Goal: Transaction & Acquisition: Purchase product/service

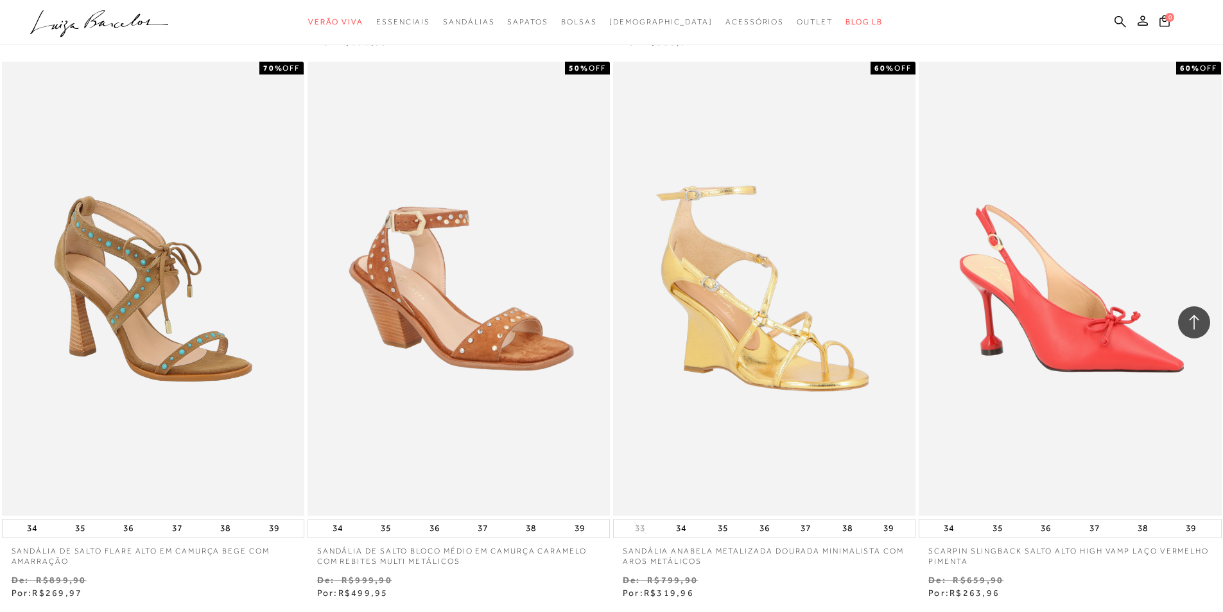
scroll to position [1412, 0]
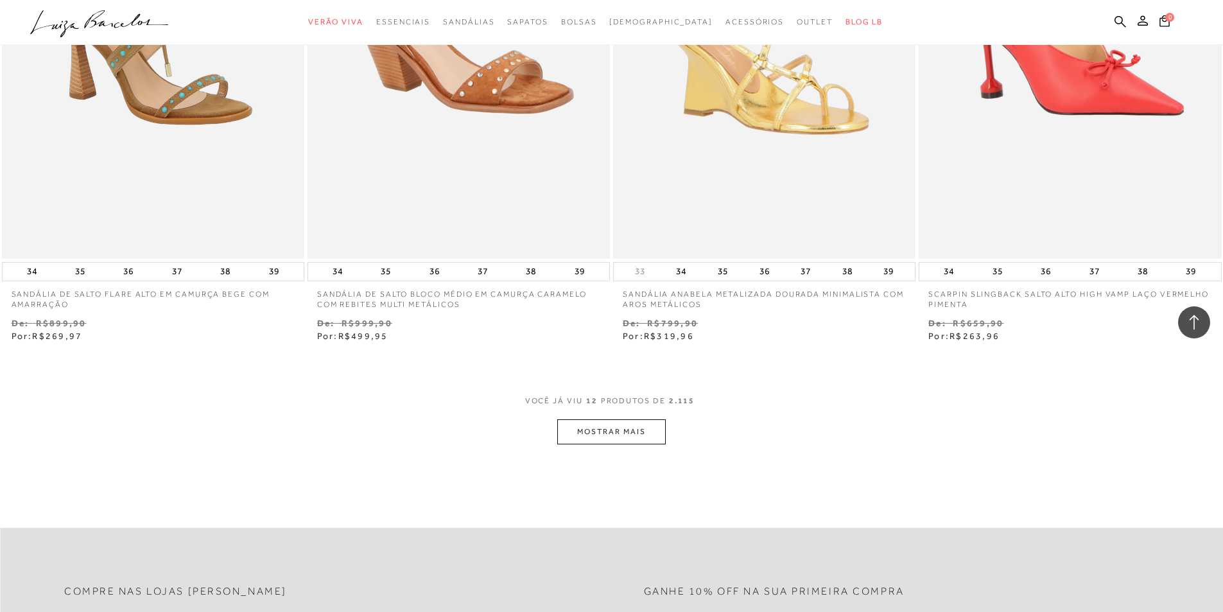
click at [649, 438] on button "MOSTRAR MAIS" at bounding box center [611, 431] width 108 height 25
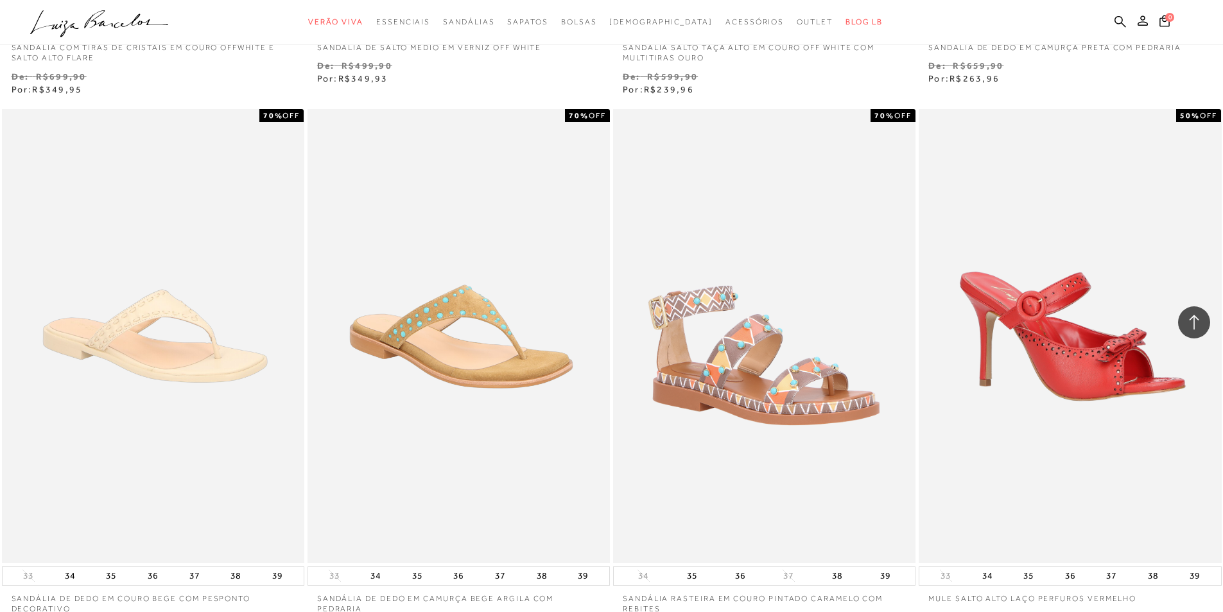
scroll to position [3016, 0]
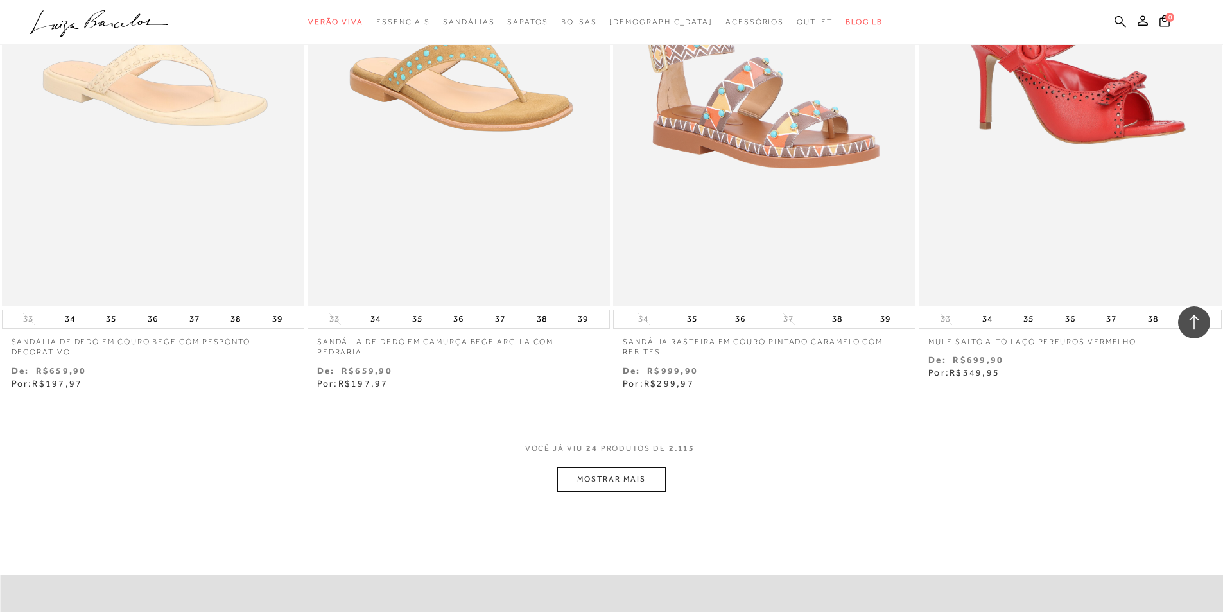
click at [622, 476] on button "MOSTRAR MAIS" at bounding box center [611, 479] width 108 height 25
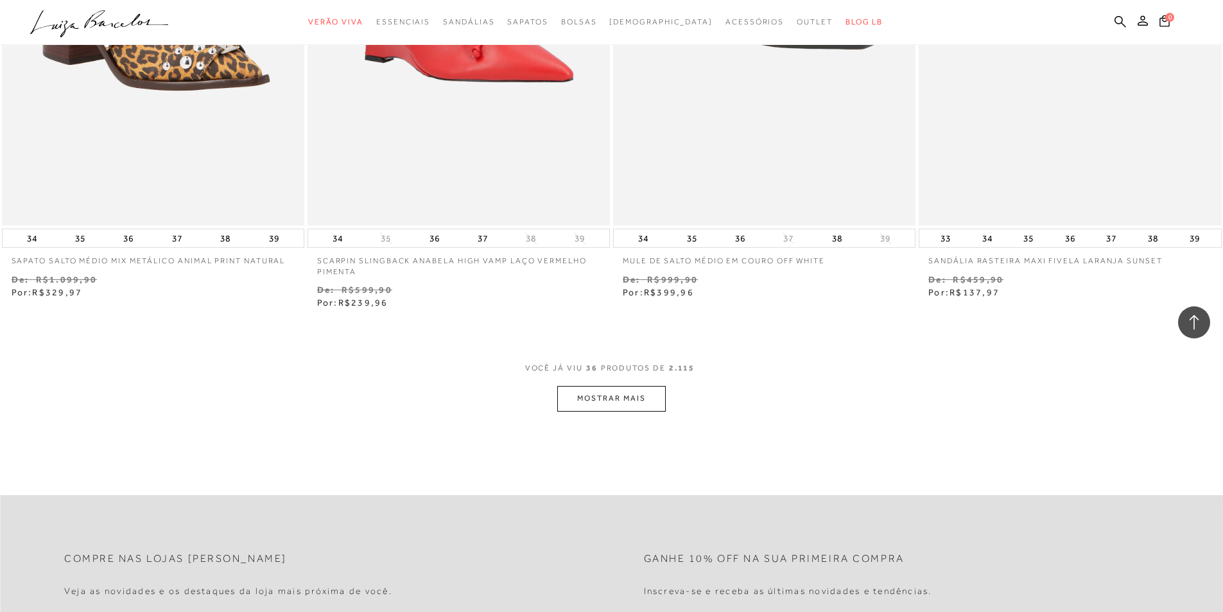
scroll to position [4813, 0]
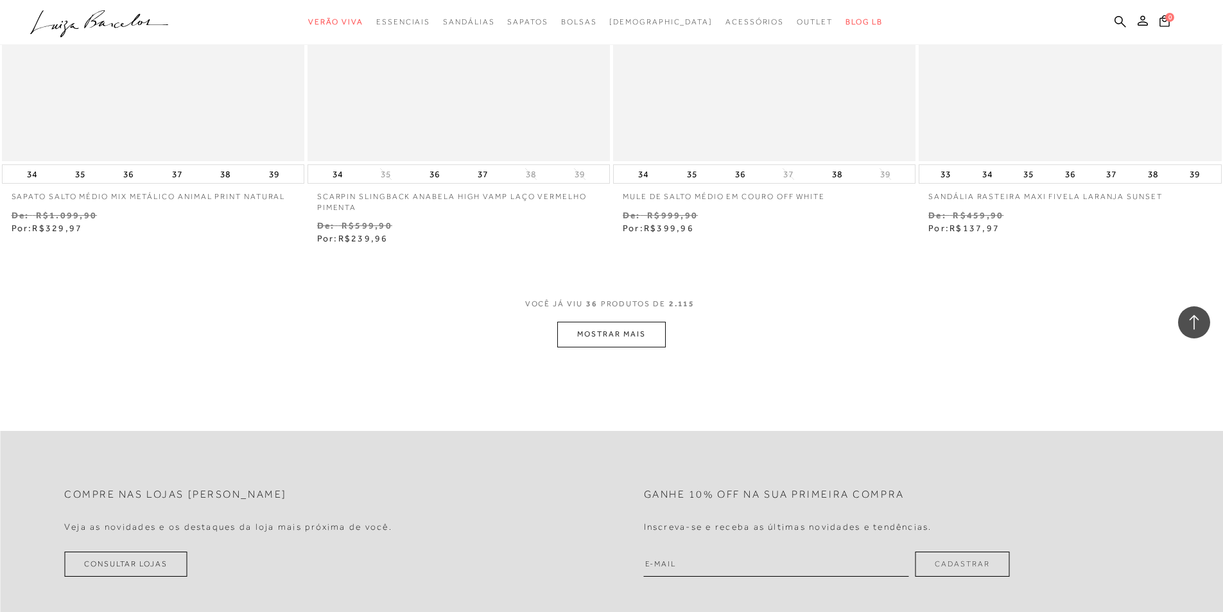
click at [609, 331] on button "MOSTRAR MAIS" at bounding box center [611, 334] width 108 height 25
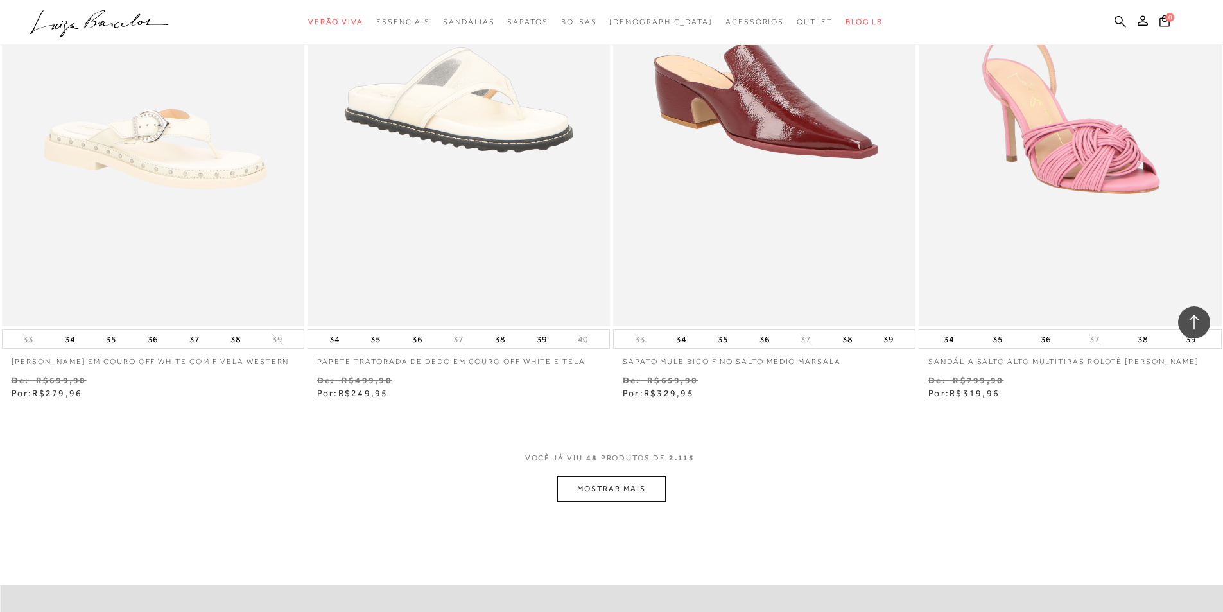
scroll to position [6546, 0]
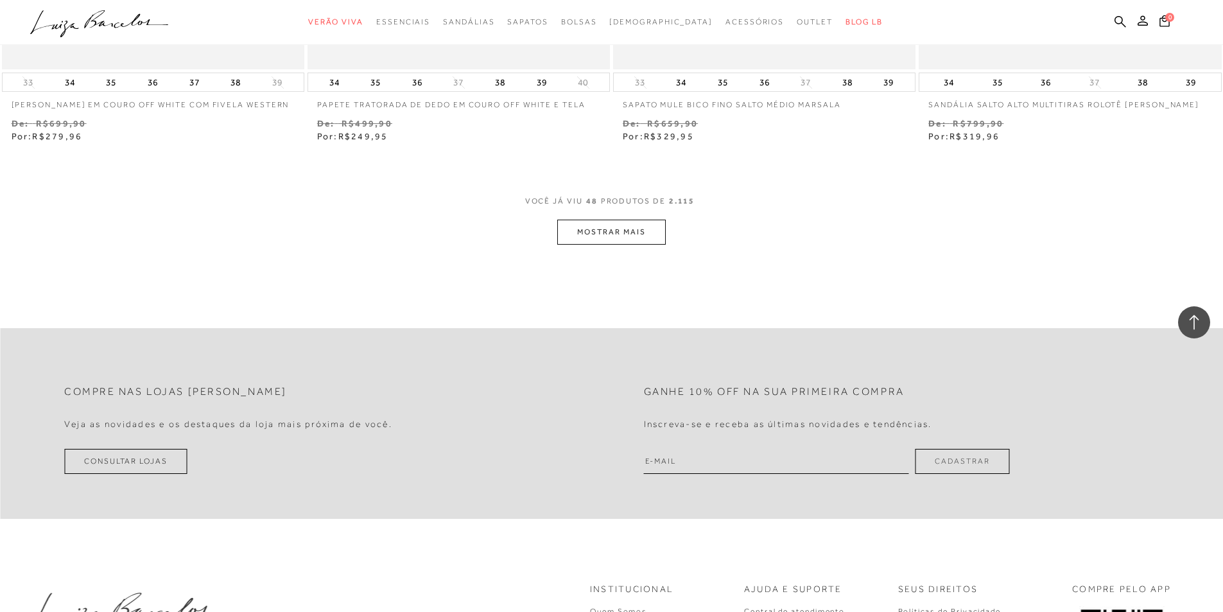
click at [601, 228] on button "MOSTRAR MAIS" at bounding box center [611, 231] width 108 height 25
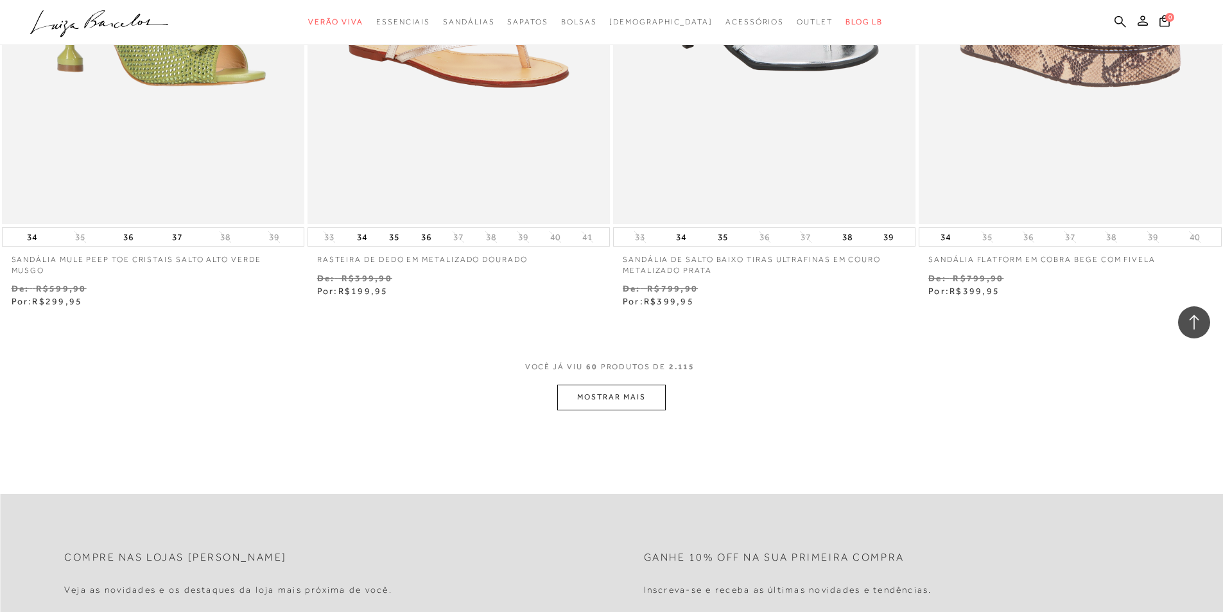
scroll to position [8214, 0]
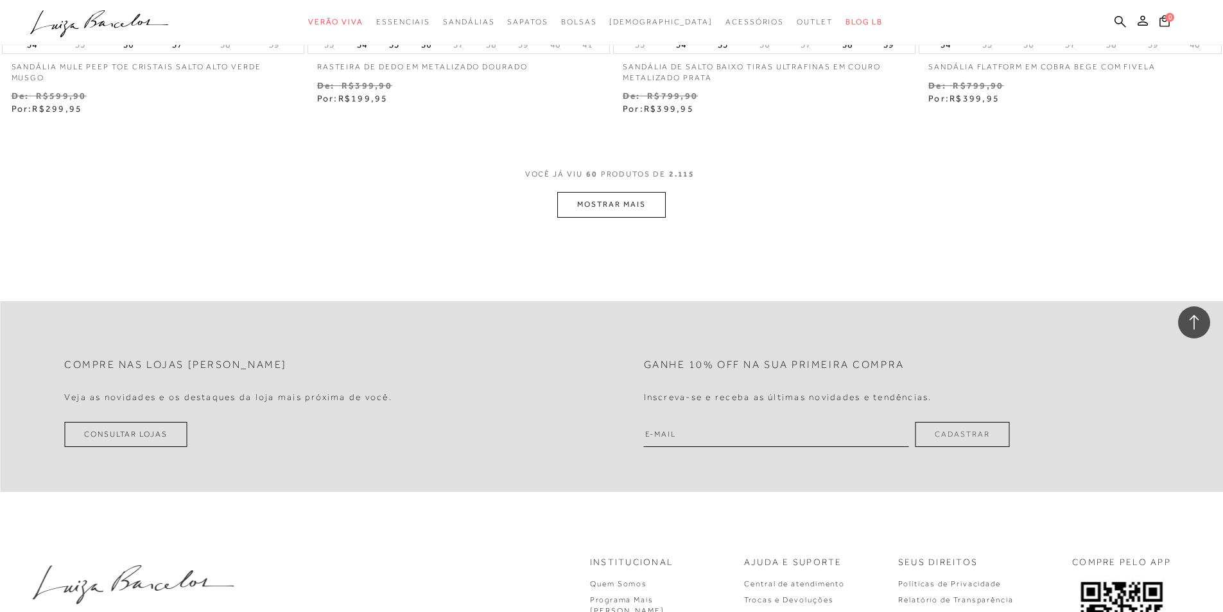
click at [617, 205] on button "MOSTRAR MAIS" at bounding box center [611, 204] width 108 height 25
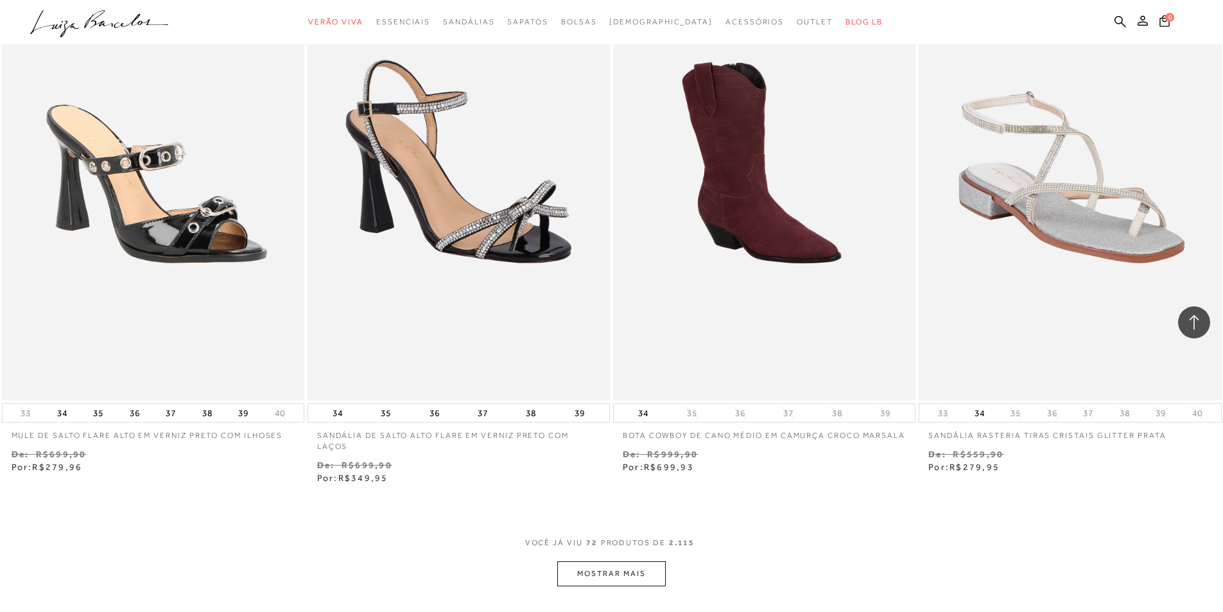
scroll to position [9755, 0]
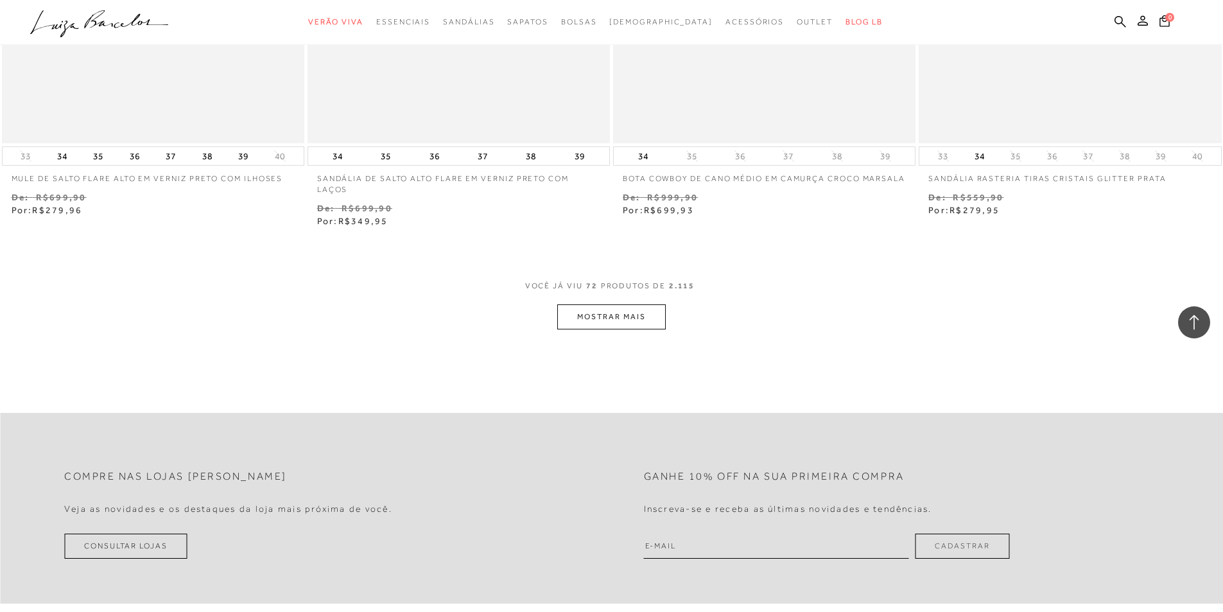
click at [653, 323] on button "MOSTRAR MAIS" at bounding box center [611, 316] width 108 height 25
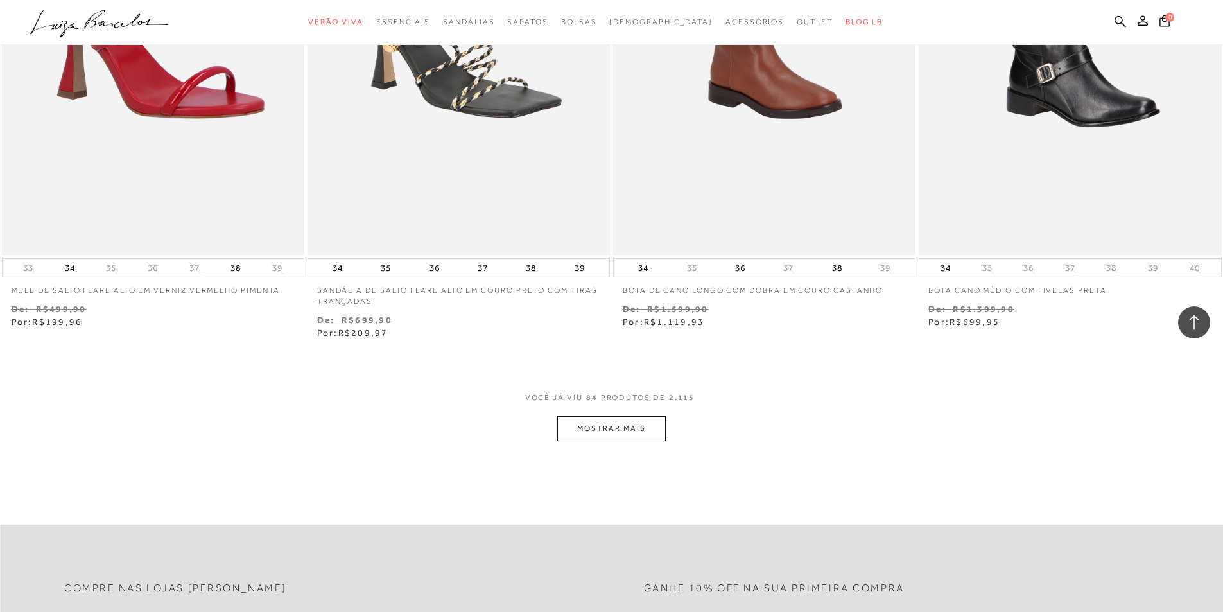
scroll to position [11359, 0]
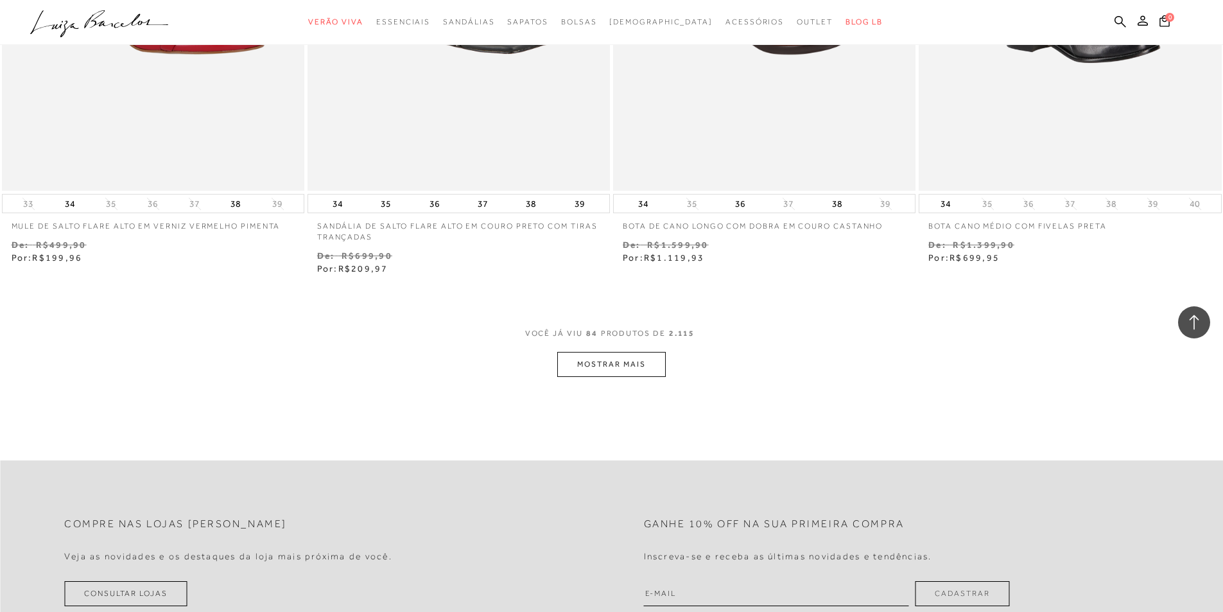
click at [605, 364] on button "MOSTRAR MAIS" at bounding box center [611, 364] width 108 height 25
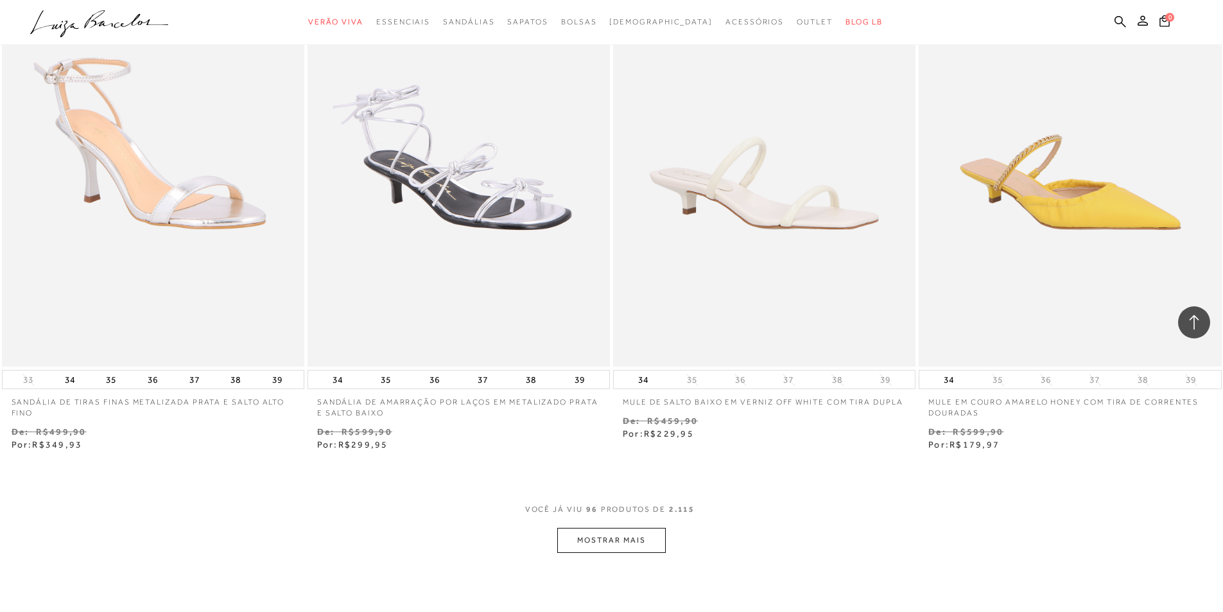
scroll to position [13092, 0]
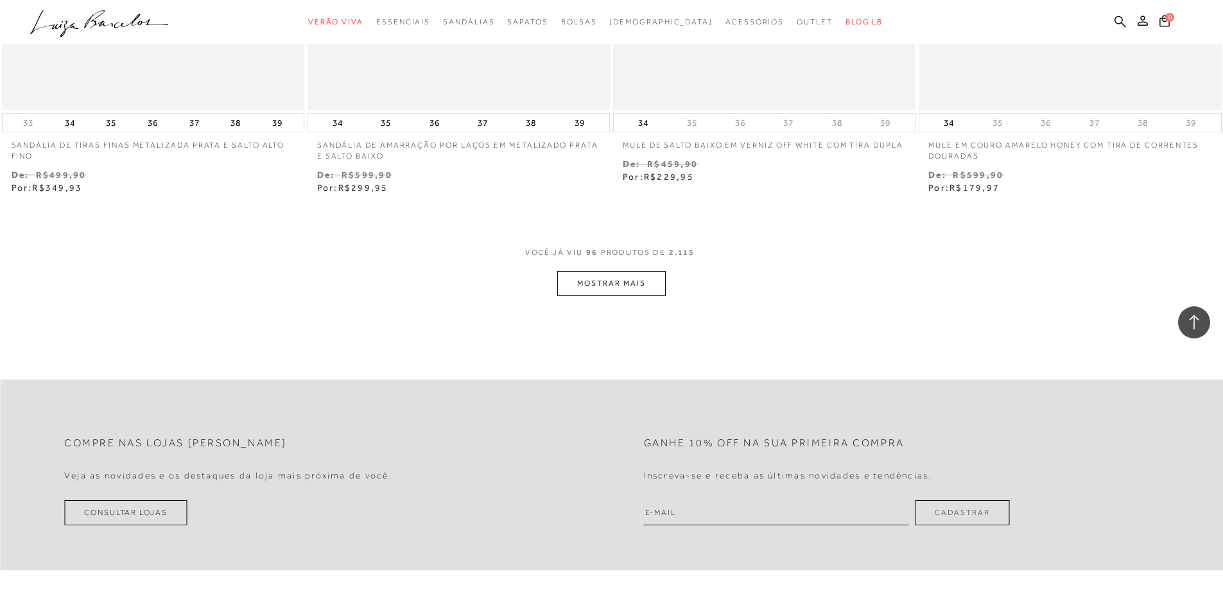
click at [619, 296] on button "MOSTRAR MAIS" at bounding box center [611, 283] width 108 height 25
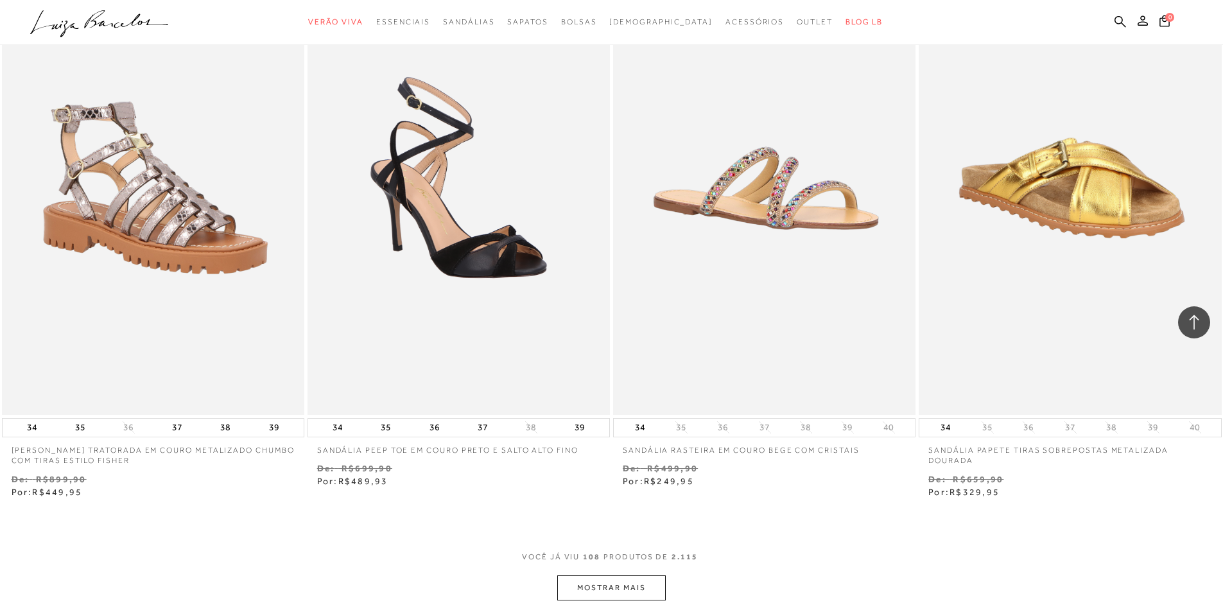
scroll to position [14568, 0]
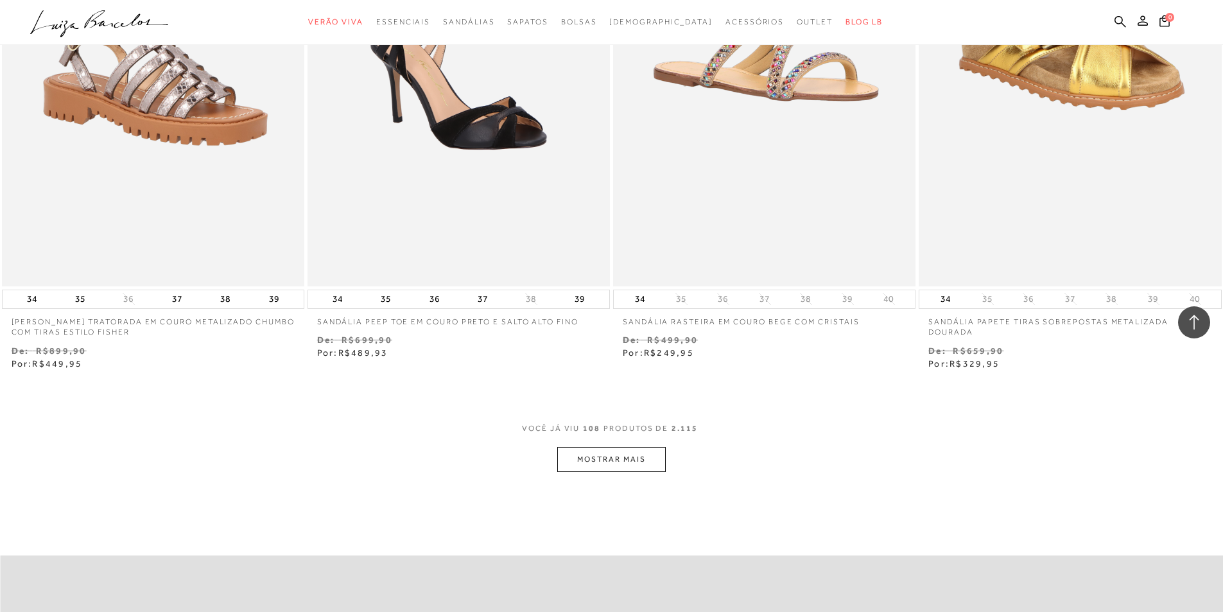
click at [606, 463] on button "MOSTRAR MAIS" at bounding box center [611, 459] width 108 height 25
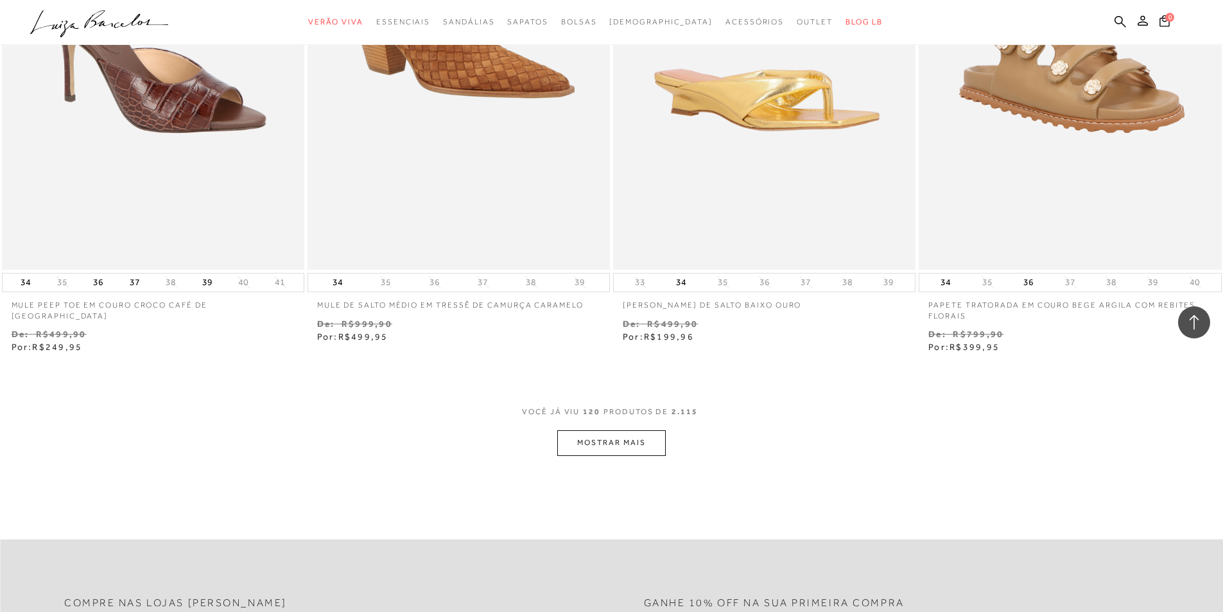
scroll to position [16300, 0]
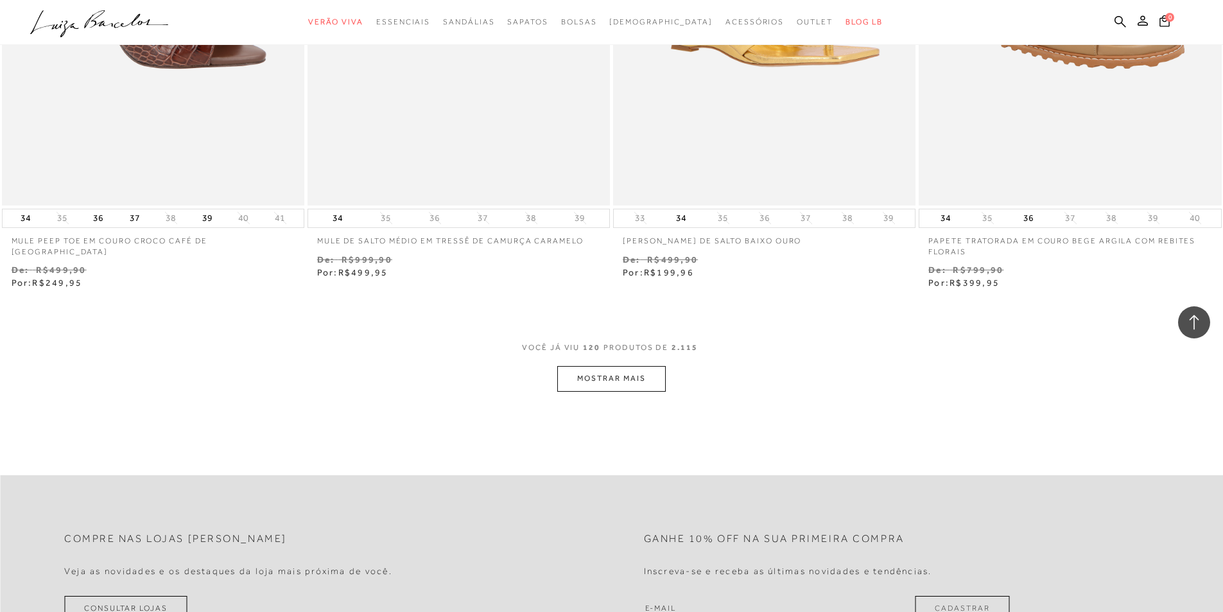
click at [597, 368] on button "MOSTRAR MAIS" at bounding box center [611, 378] width 108 height 25
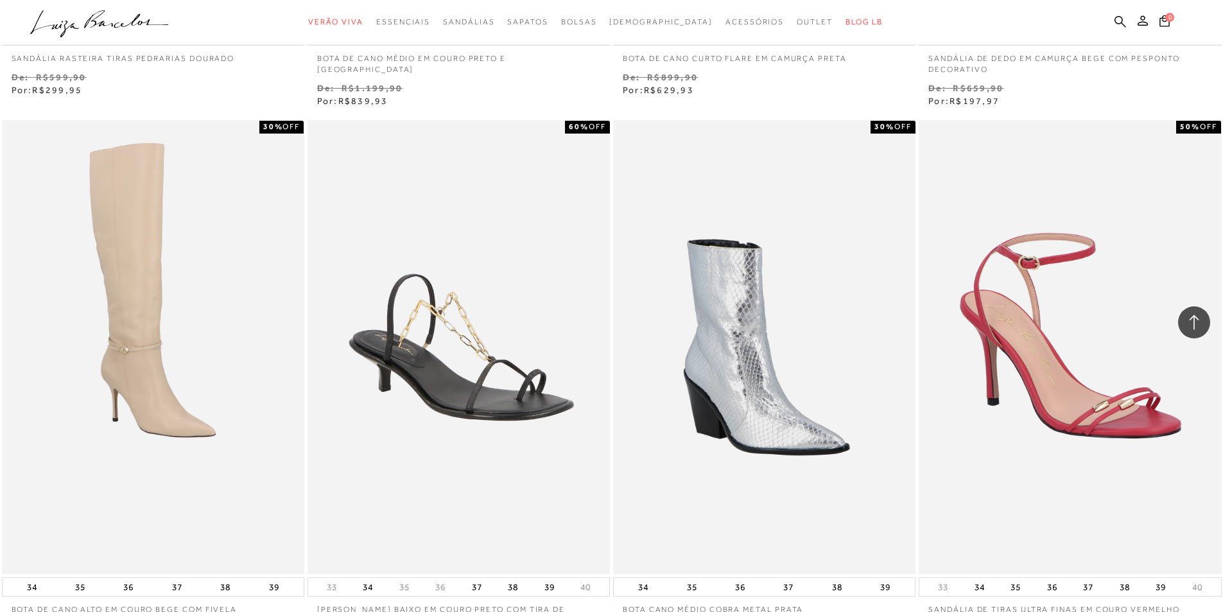
scroll to position [17841, 0]
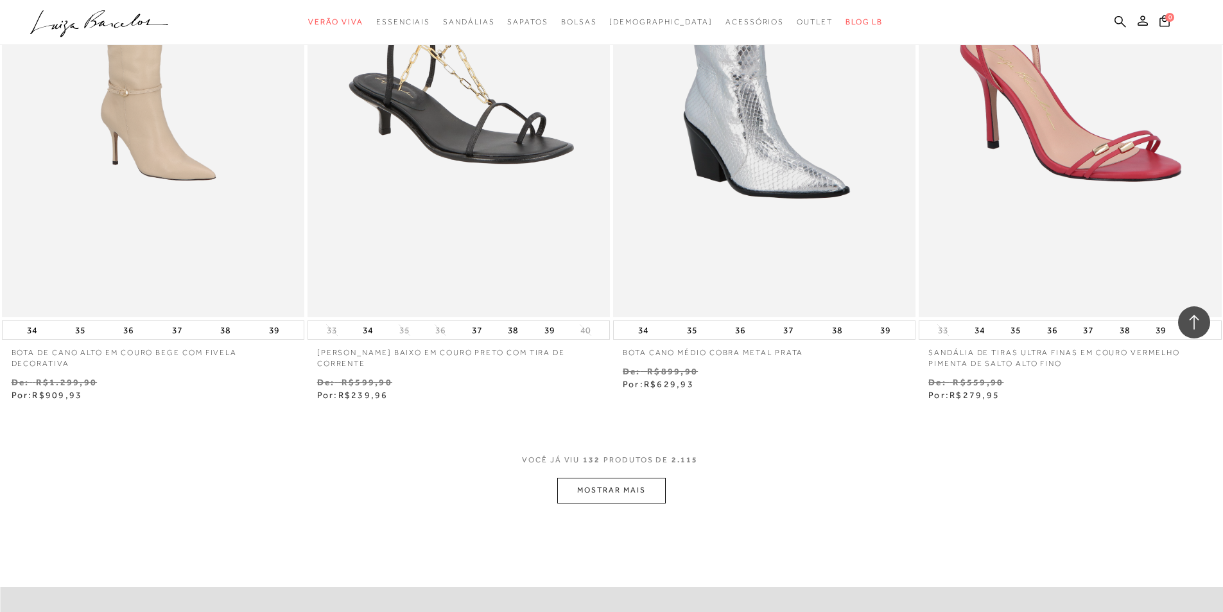
click at [601, 489] on button "MOSTRAR MAIS" at bounding box center [611, 489] width 108 height 25
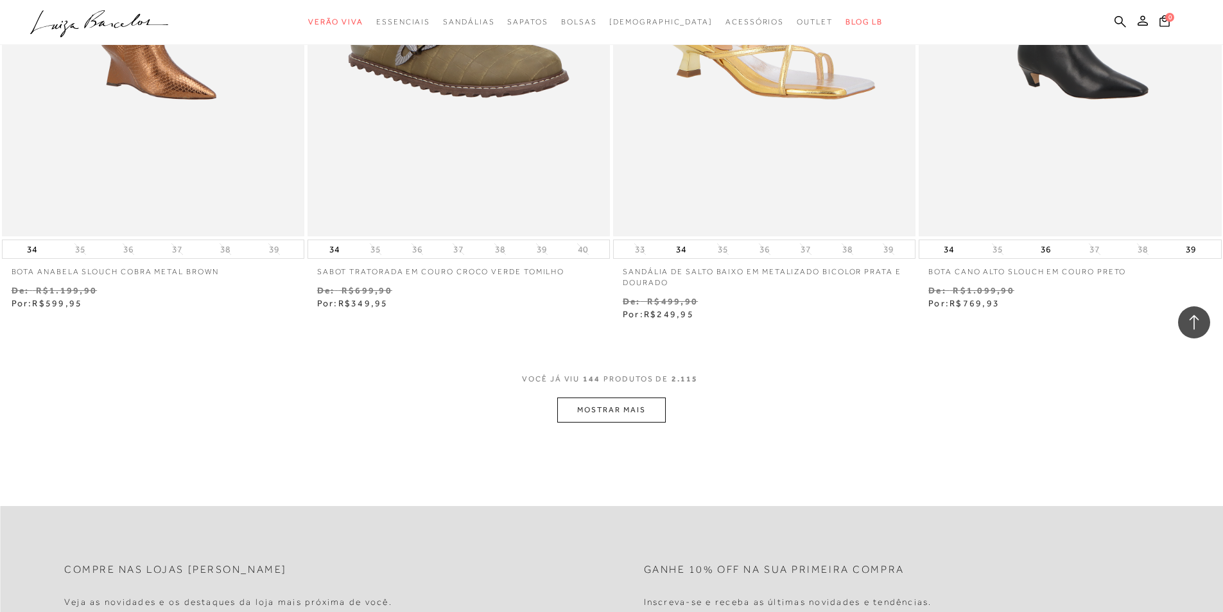
scroll to position [19766, 0]
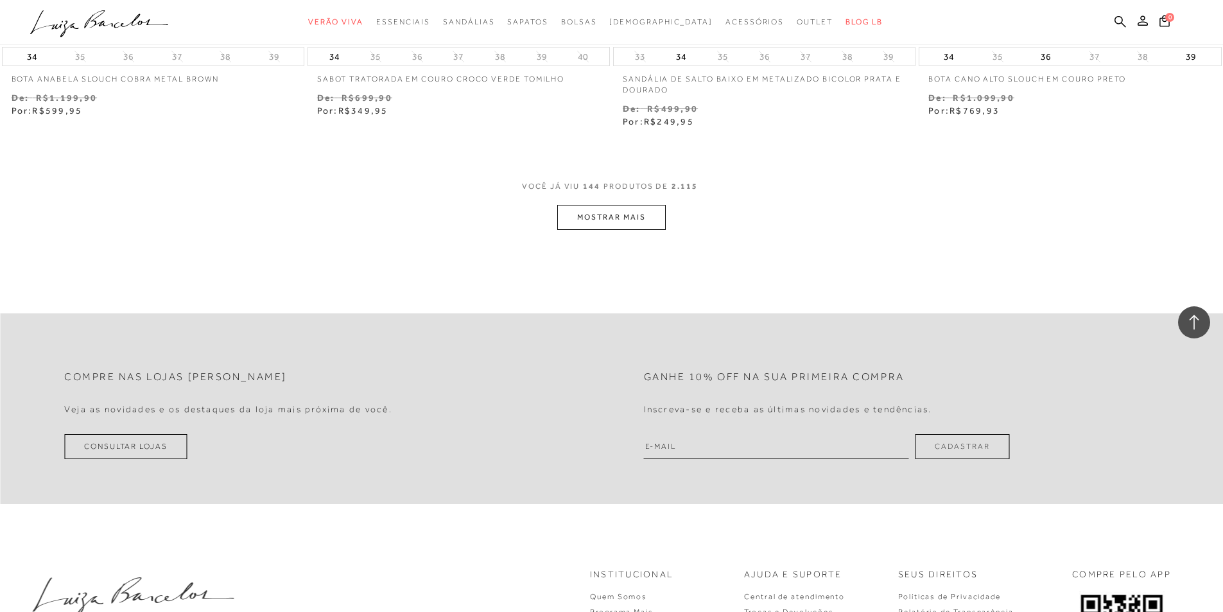
click at [611, 219] on button "MOSTRAR MAIS" at bounding box center [611, 217] width 108 height 25
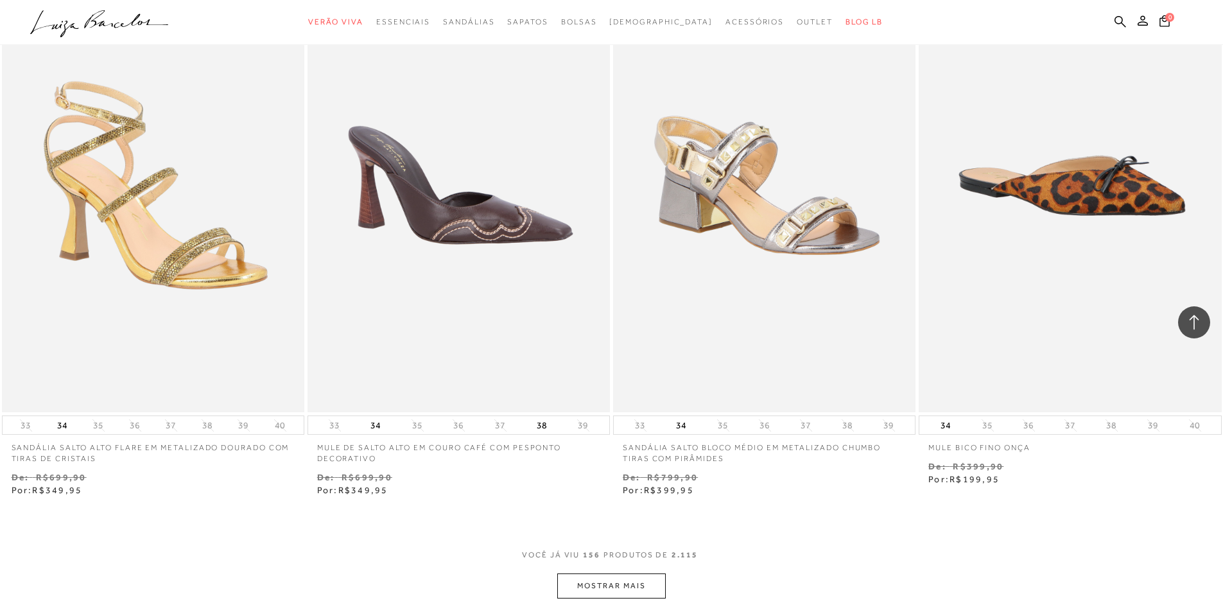
scroll to position [21306, 0]
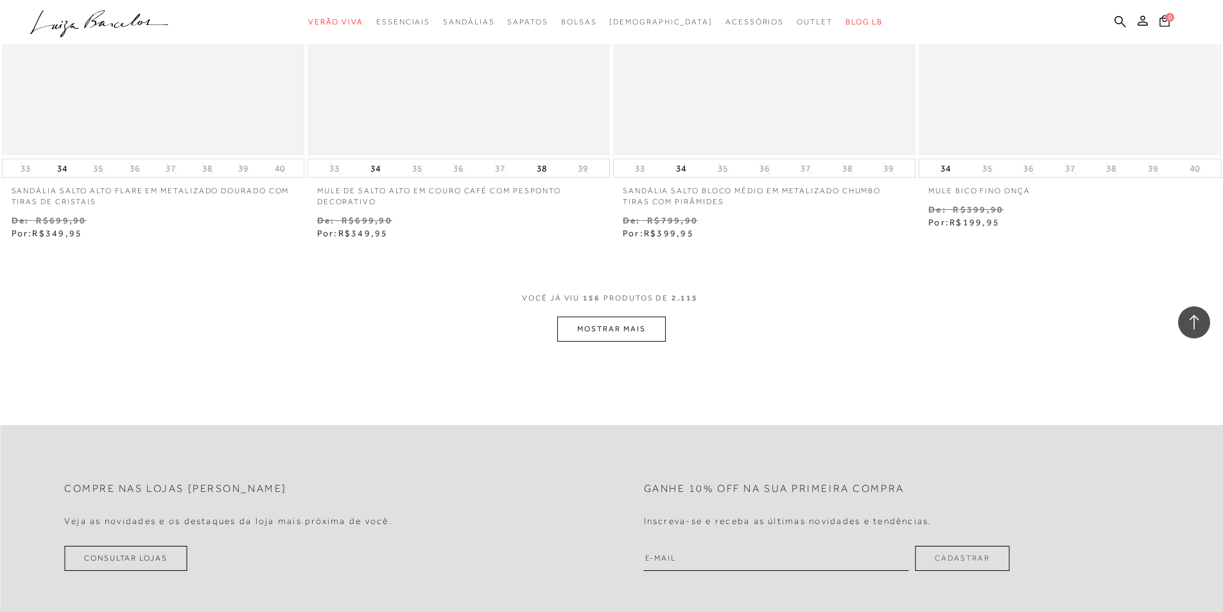
click at [611, 333] on button "MOSTRAR MAIS" at bounding box center [611, 328] width 108 height 25
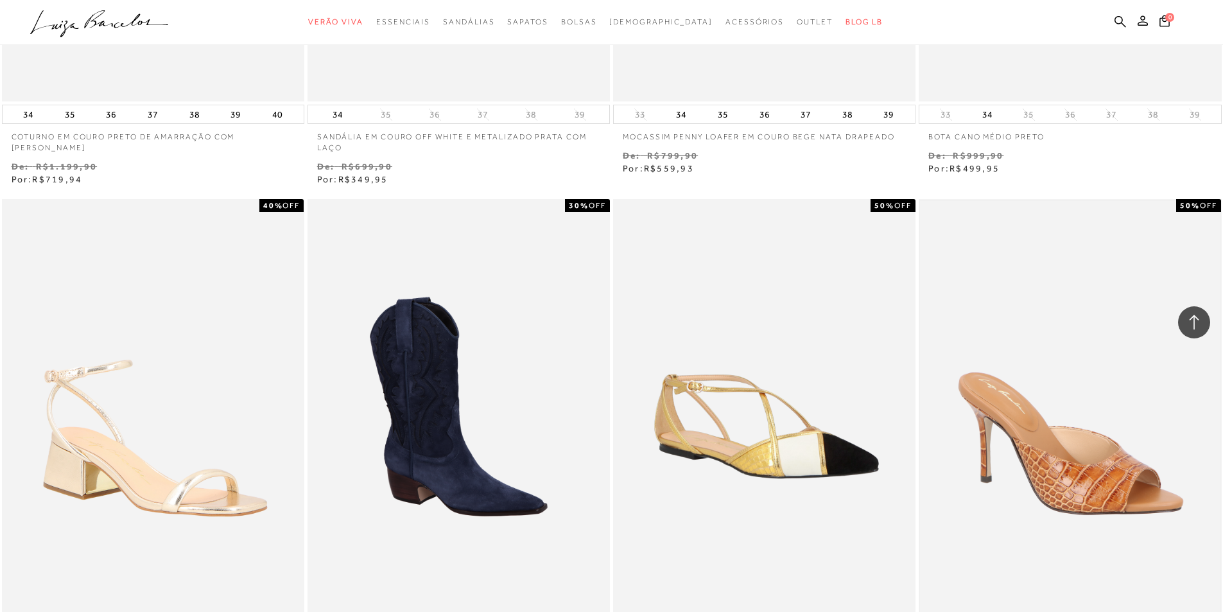
scroll to position [22654, 0]
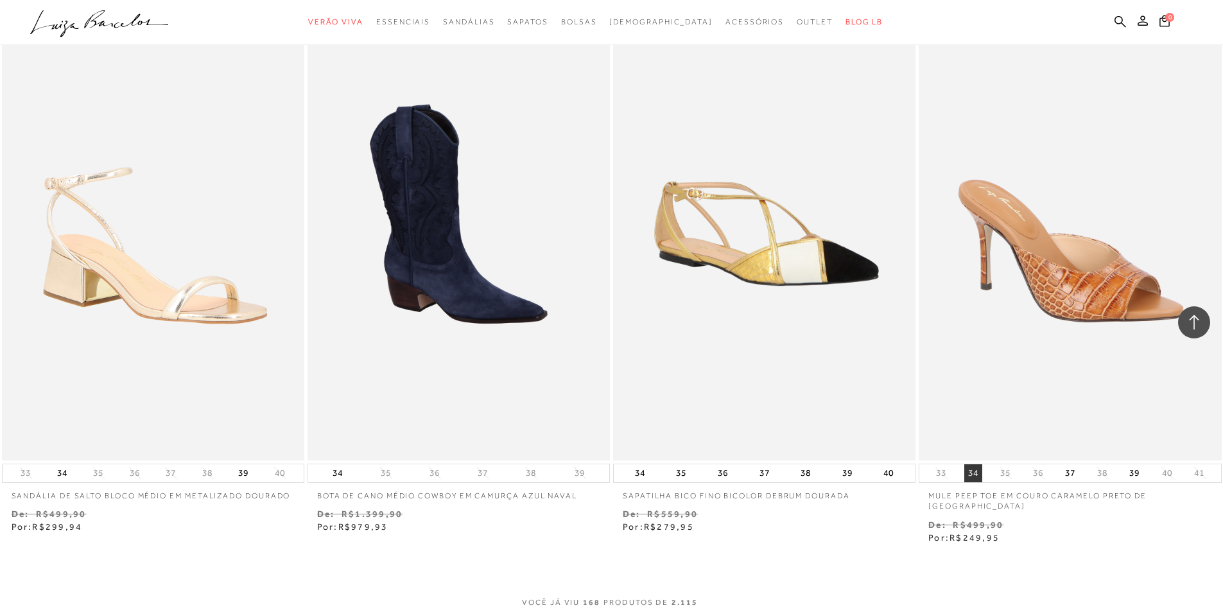
drag, startPoint x: 968, startPoint y: 471, endPoint x: 959, endPoint y: 330, distance: 141.5
click at [968, 471] on button "34" at bounding box center [973, 473] width 18 height 18
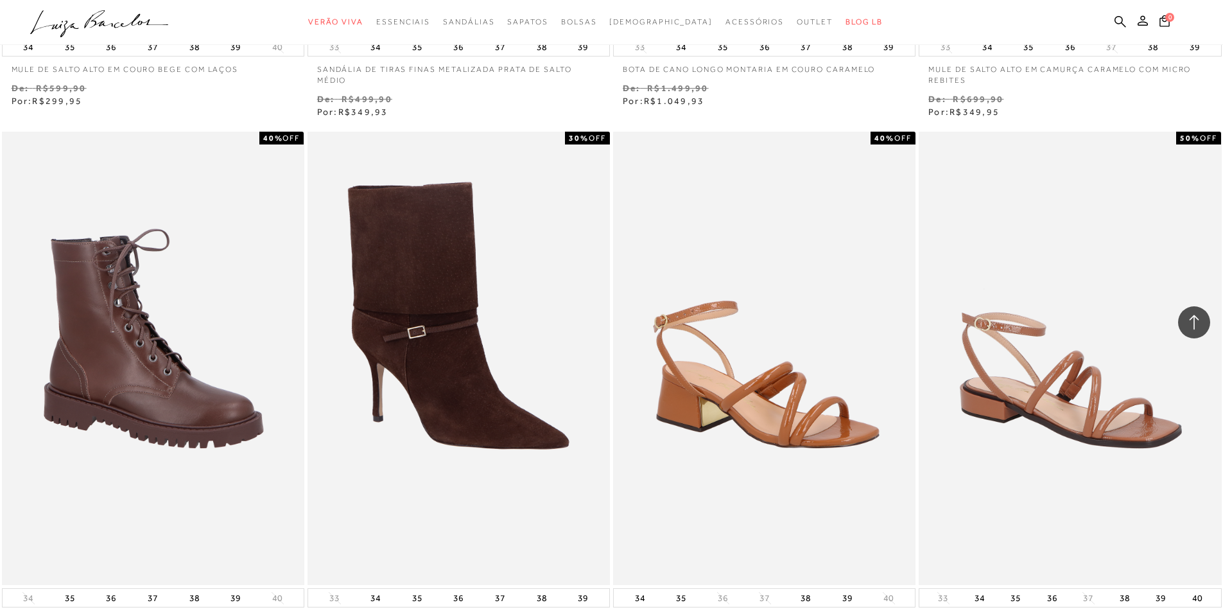
scroll to position [1805, 0]
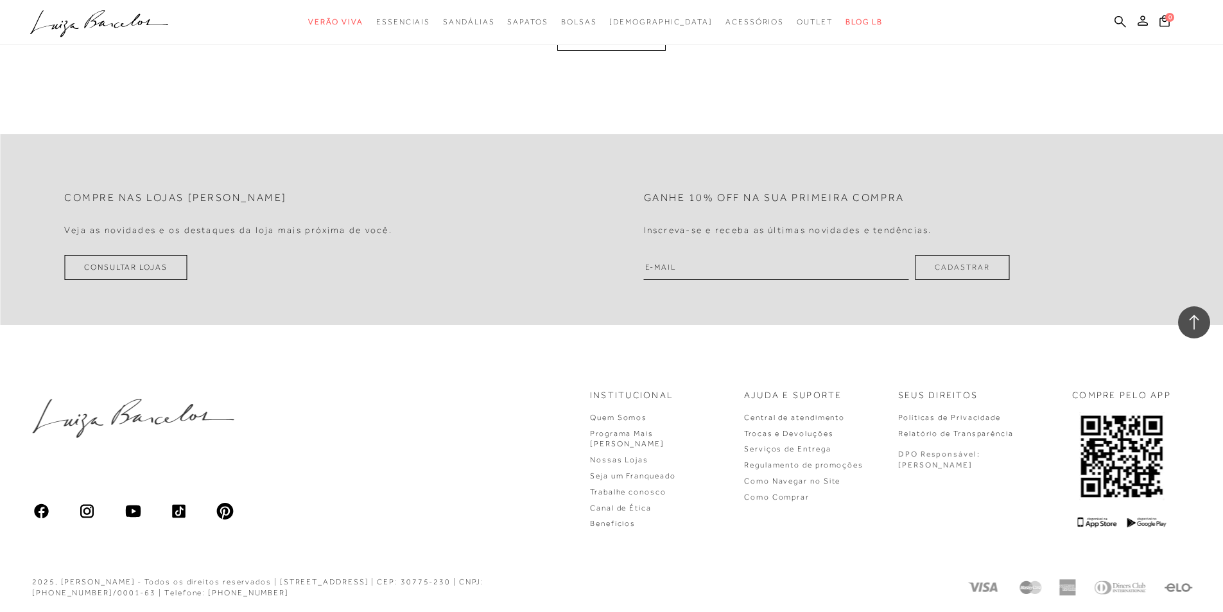
click at [632, 26] on div "VOCê JÁ VIU 12 PRODUTOS DE 2.115" at bounding box center [611, 14] width 173 height 24
click at [631, 51] on button "MOSTRAR MAIS" at bounding box center [611, 38] width 108 height 25
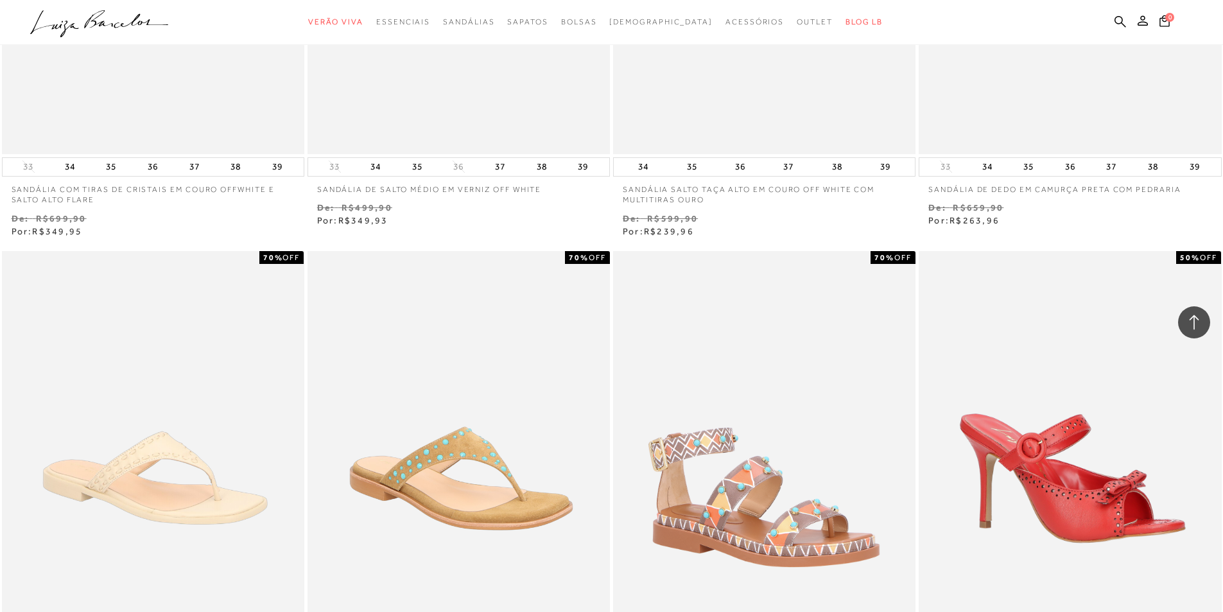
scroll to position [3458, 0]
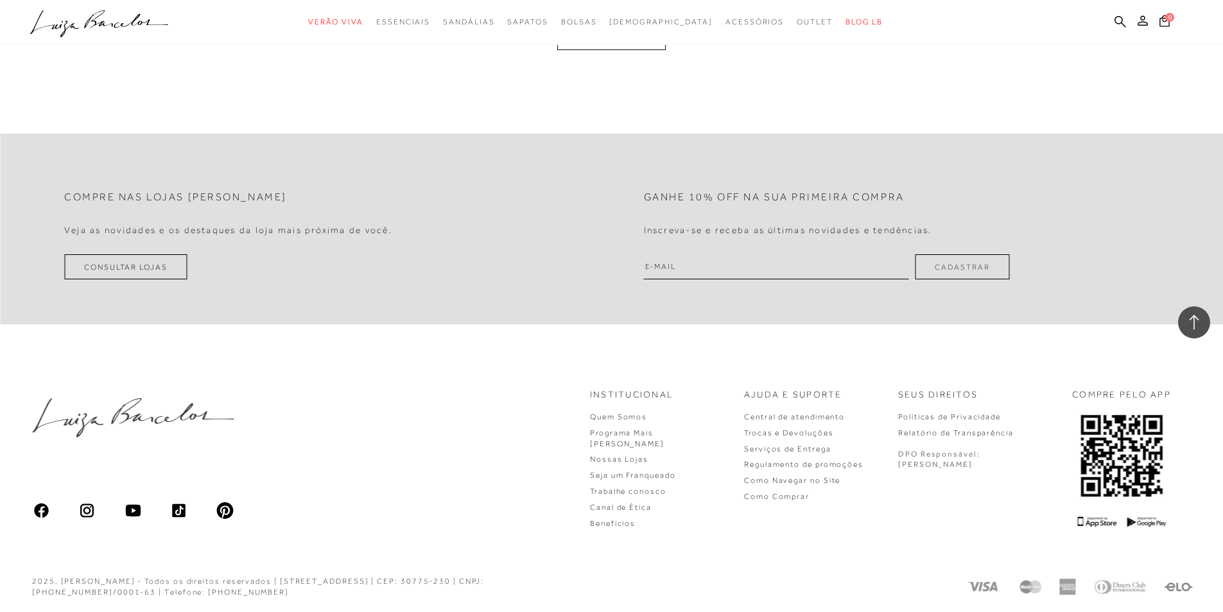
click at [595, 47] on button "MOSTRAR MAIS" at bounding box center [611, 37] width 108 height 25
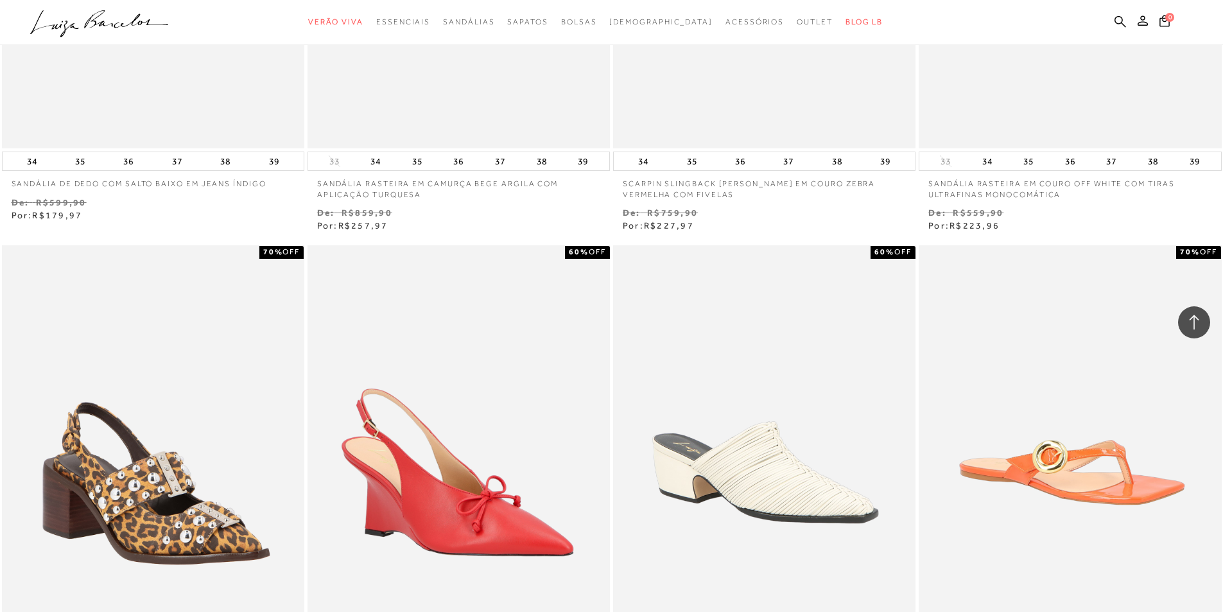
scroll to position [4917, 0]
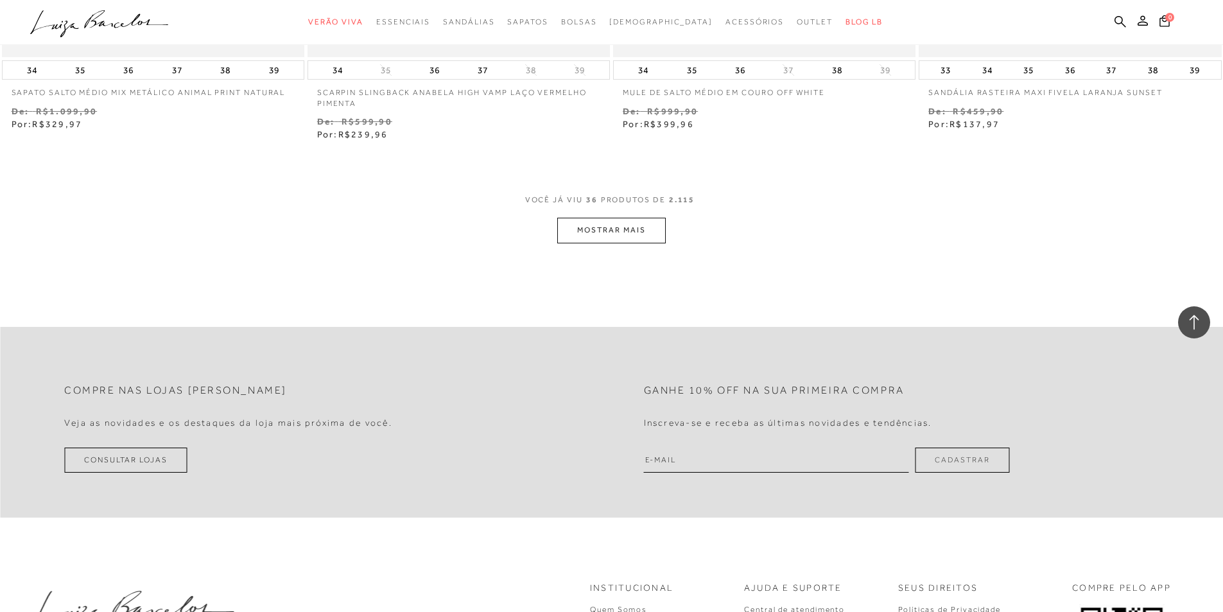
click at [605, 230] on button "MOSTRAR MAIS" at bounding box center [611, 230] width 108 height 25
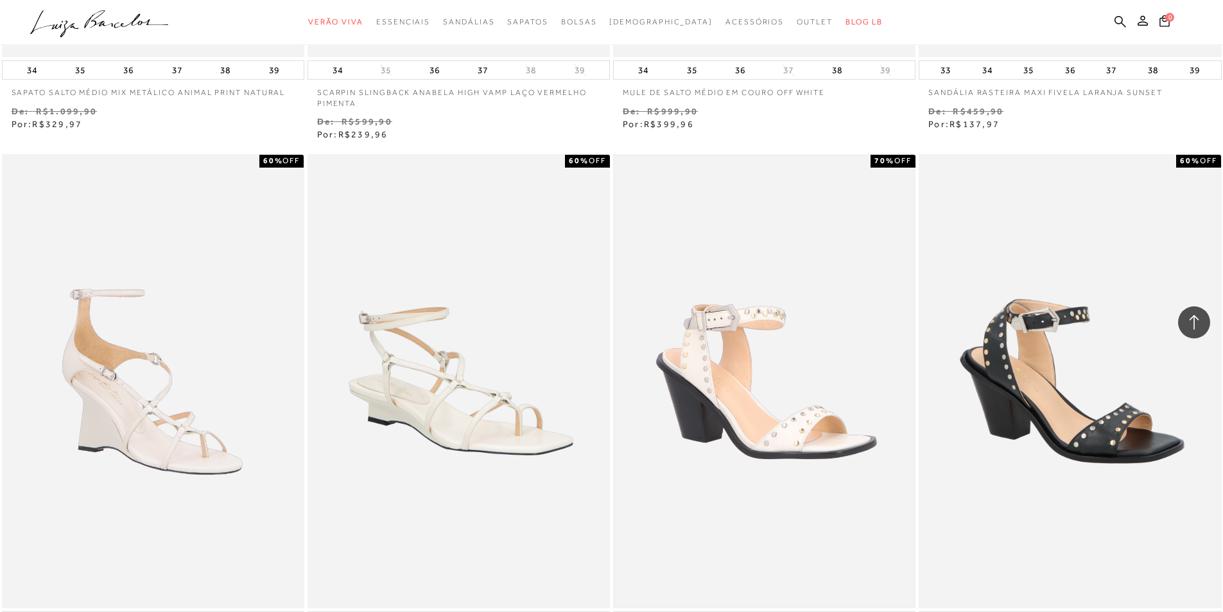
scroll to position [6008, 0]
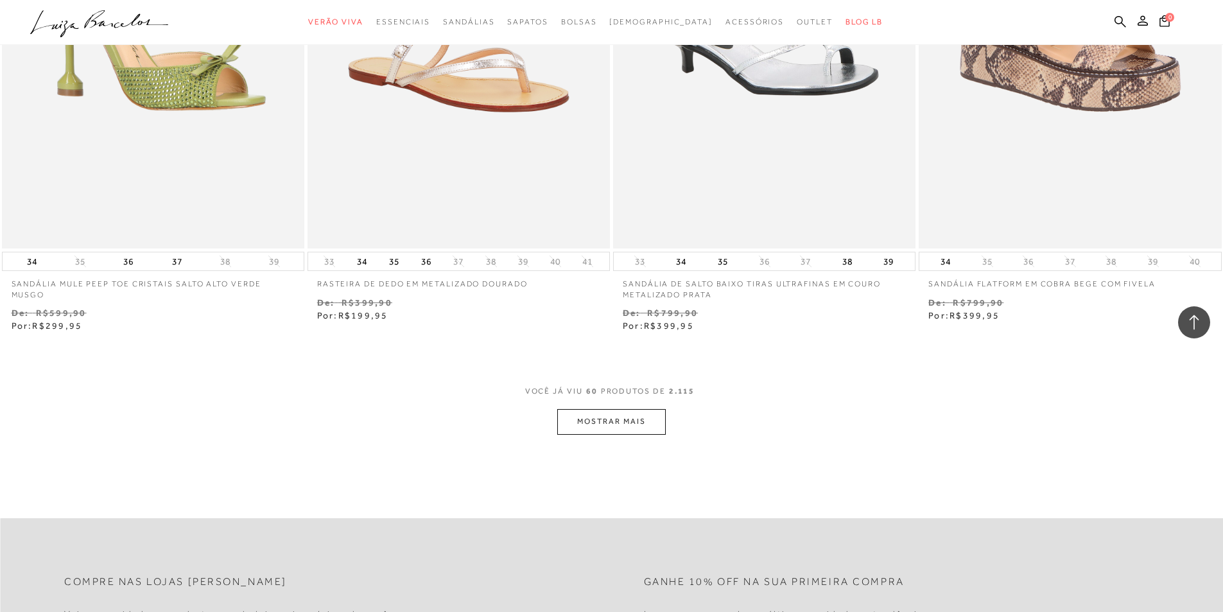
scroll to position [8190, 0]
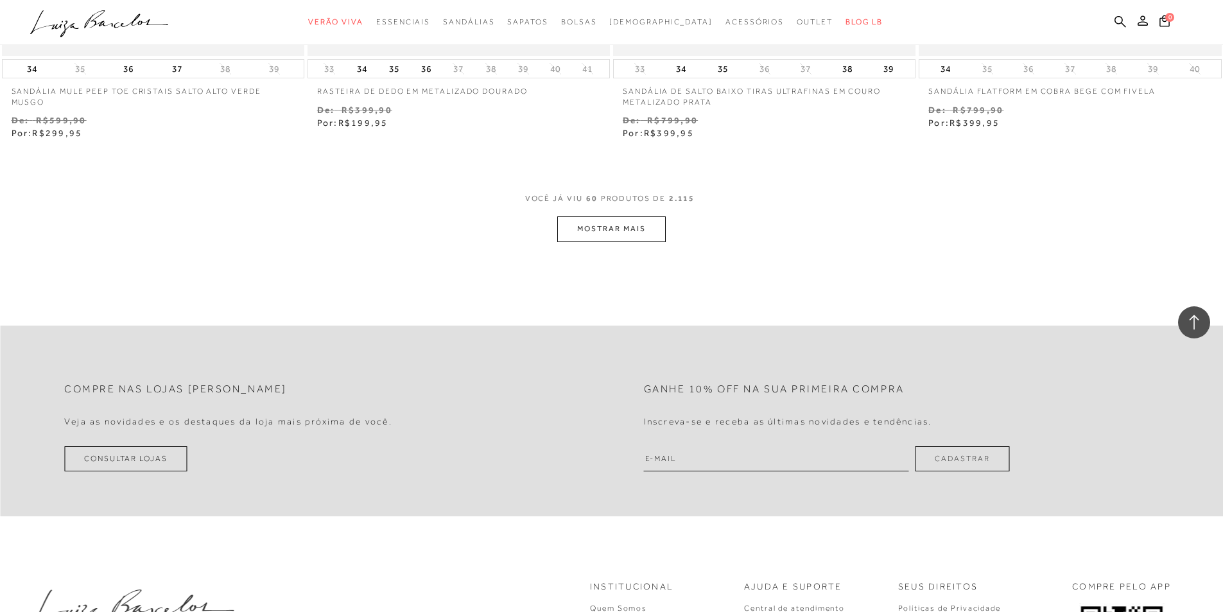
click at [621, 234] on button "MOSTRAR MAIS" at bounding box center [611, 228] width 108 height 25
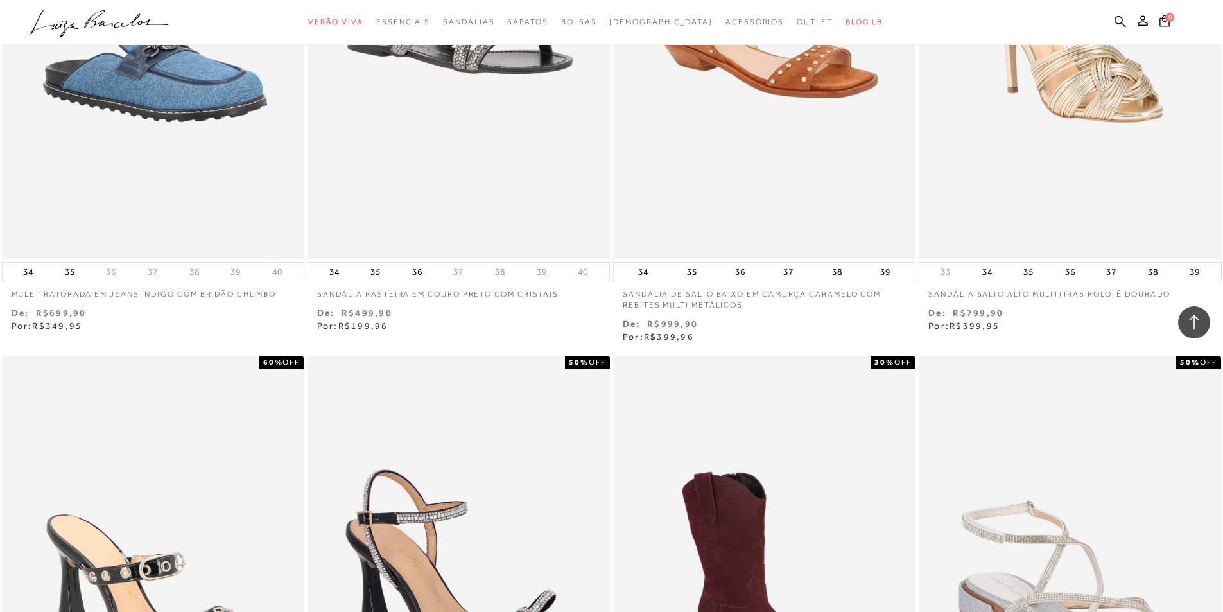
scroll to position [9730, 0]
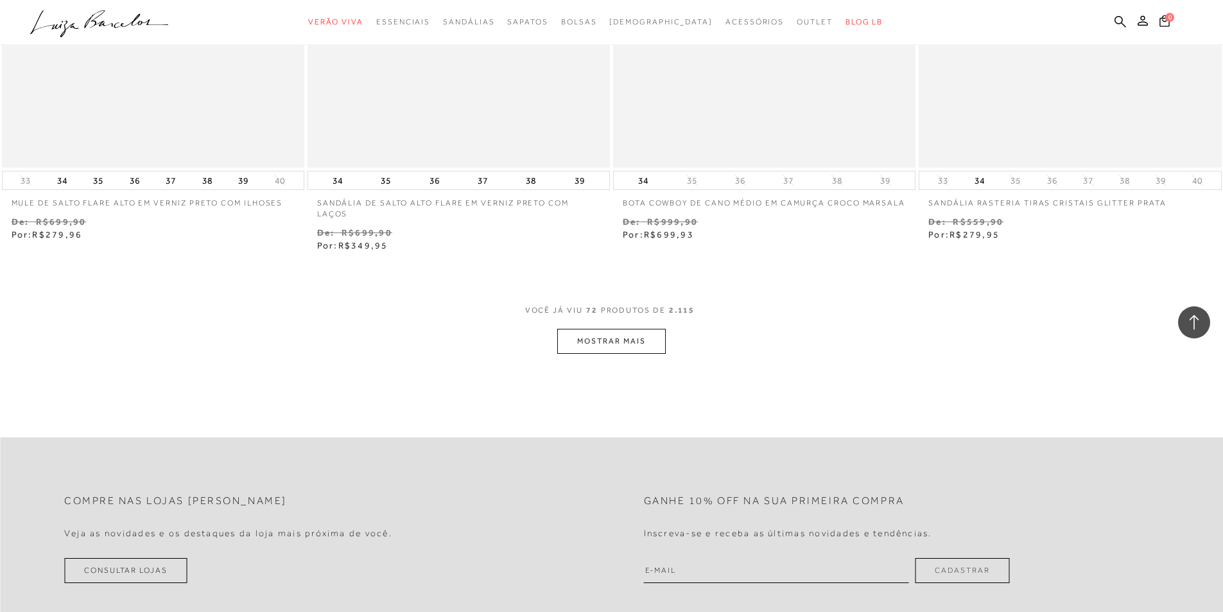
click at [620, 343] on button "MOSTRAR MAIS" at bounding box center [611, 341] width 108 height 25
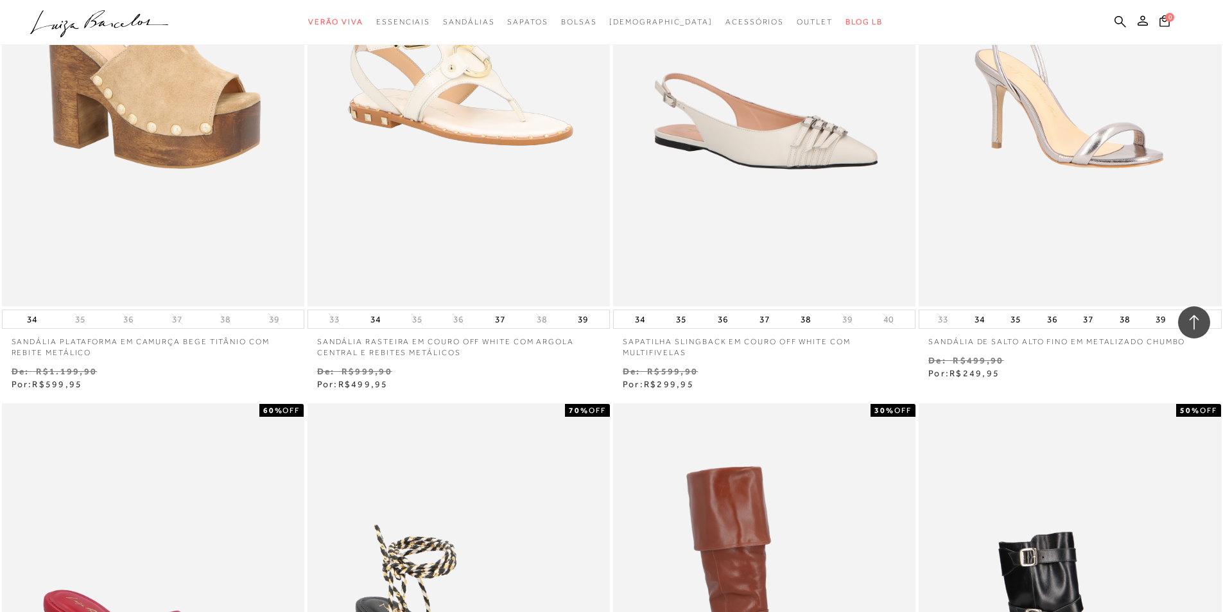
scroll to position [11014, 0]
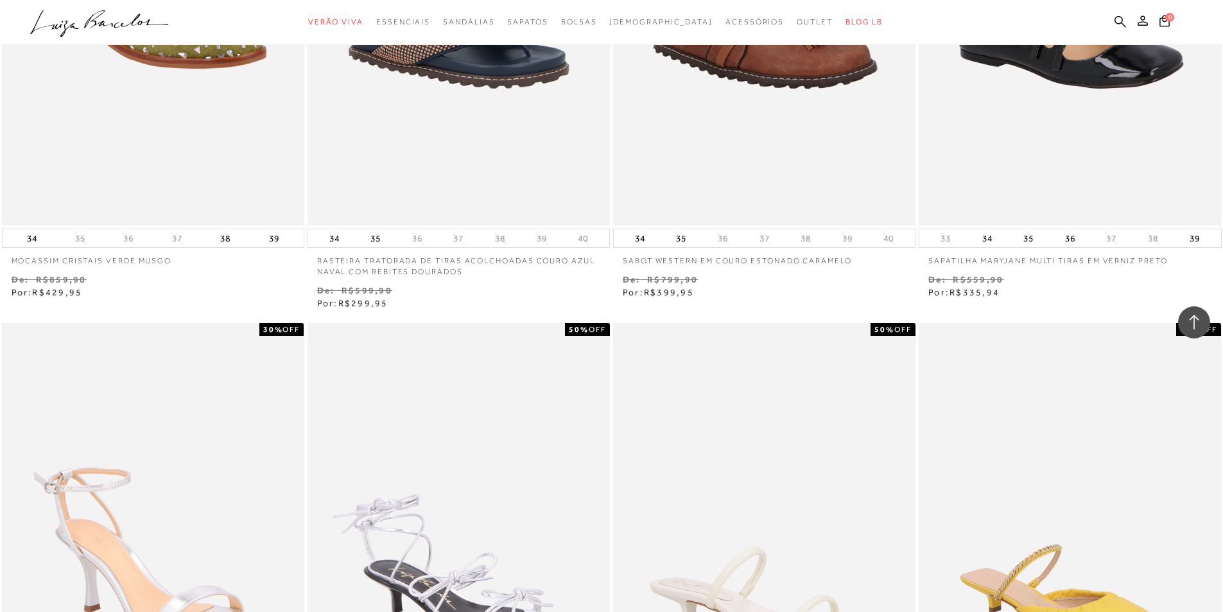
scroll to position [13067, 0]
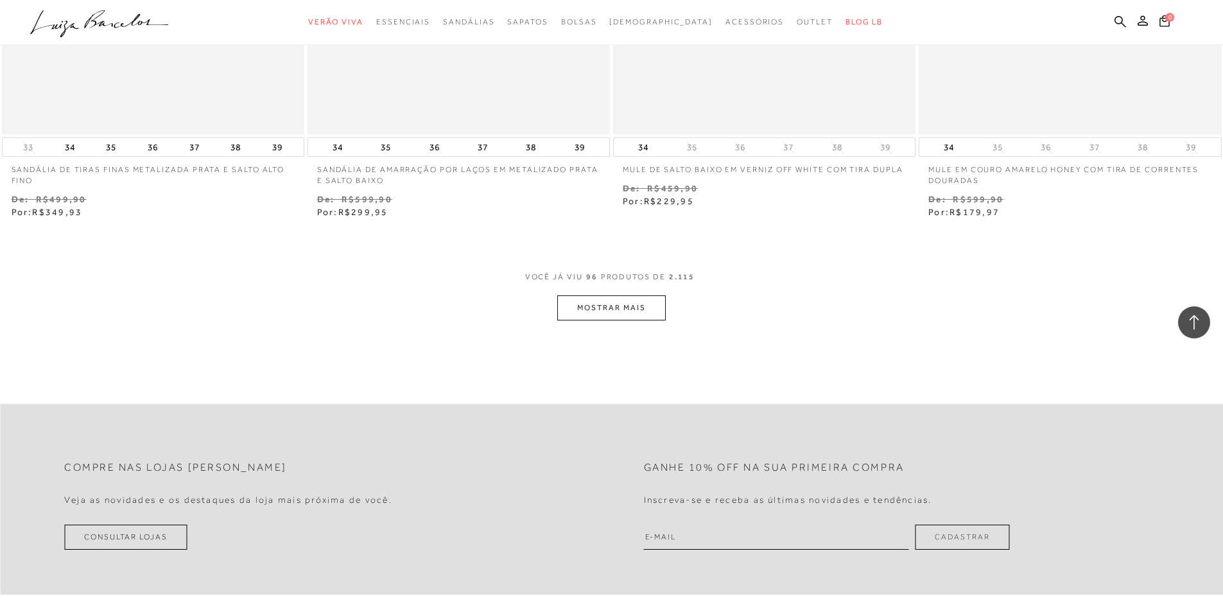
click at [626, 318] on button "MOSTRAR MAIS" at bounding box center [611, 307] width 108 height 25
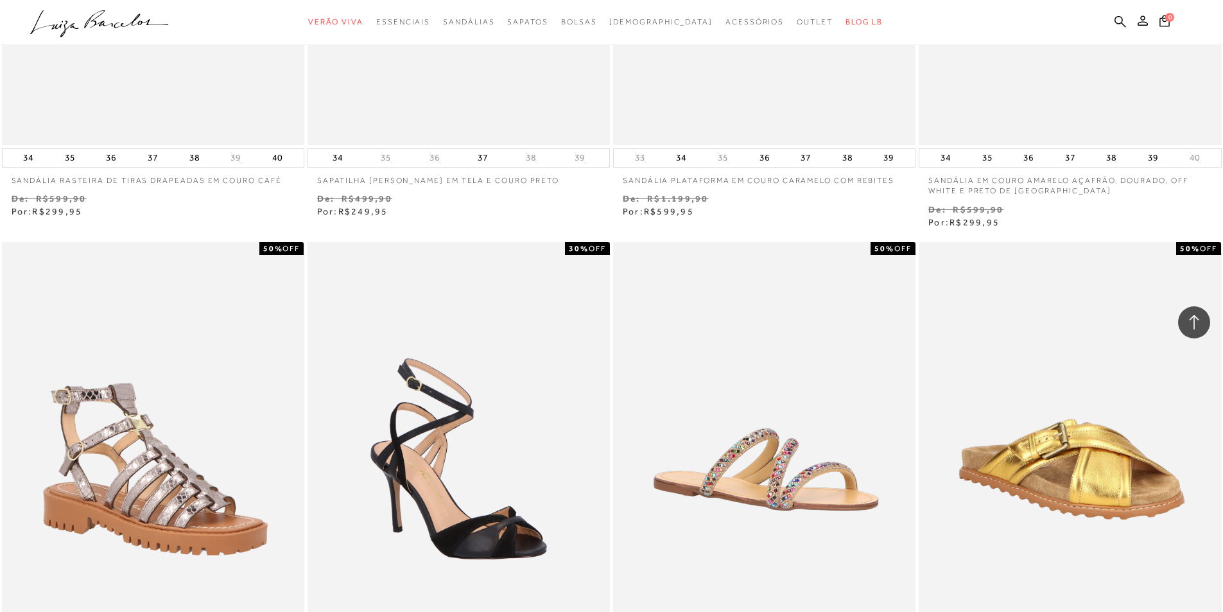
scroll to position [14672, 0]
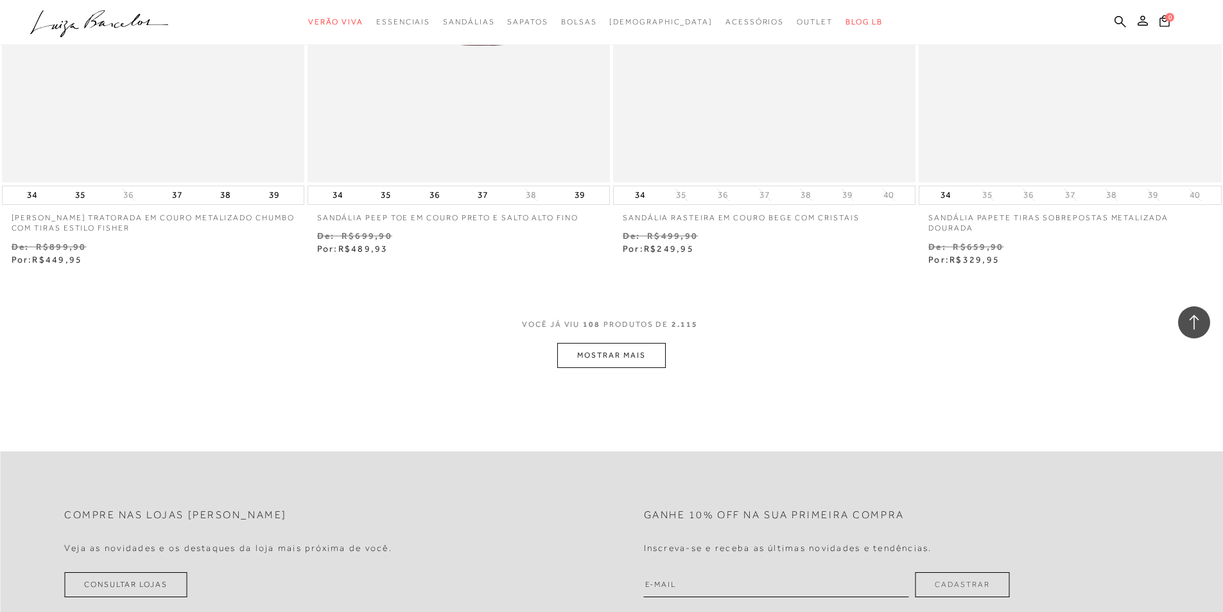
click at [581, 365] on button "MOSTRAR MAIS" at bounding box center [611, 355] width 108 height 25
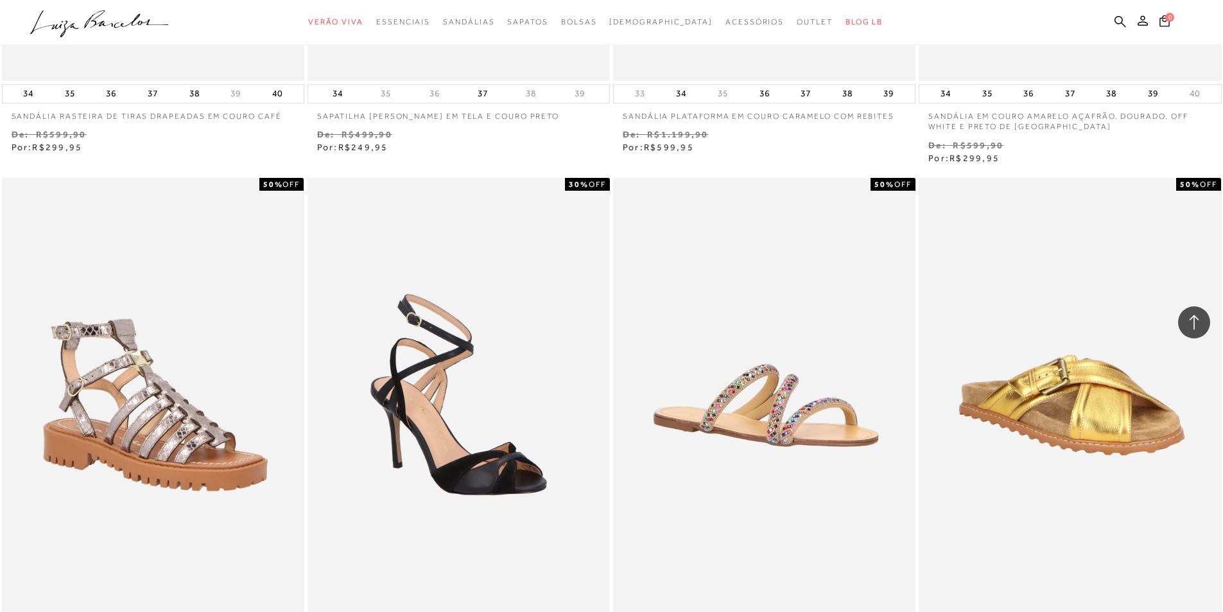
scroll to position [14800, 0]
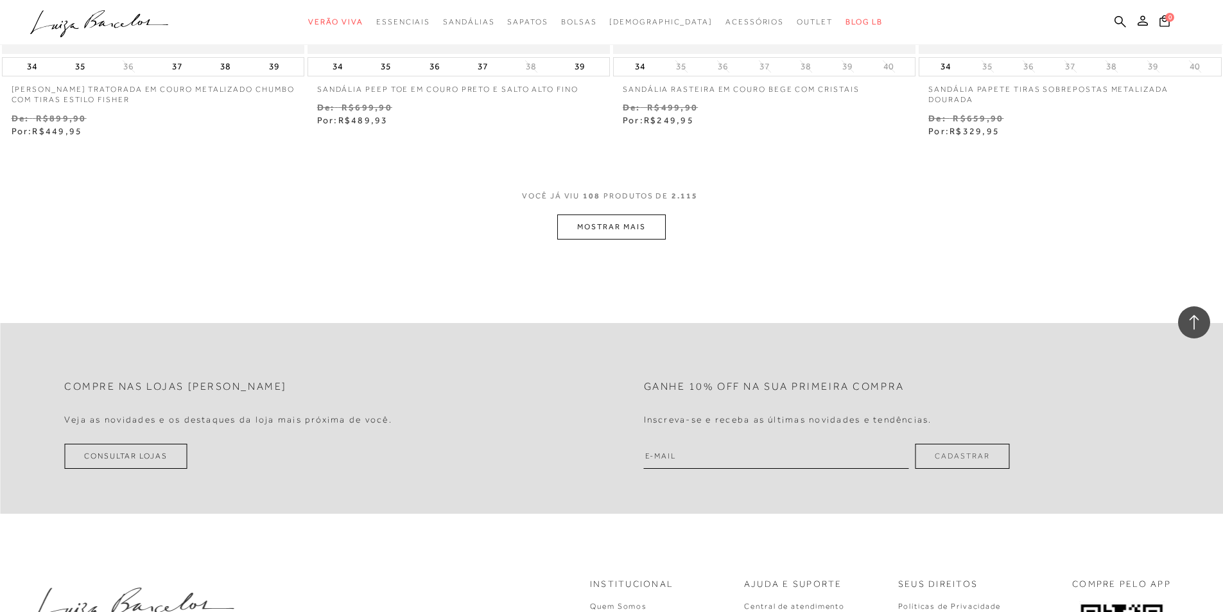
click at [603, 227] on button "MOSTRAR MAIS" at bounding box center [611, 226] width 108 height 25
click at [622, 233] on button "MOSTRAR MAIS" at bounding box center [611, 226] width 108 height 25
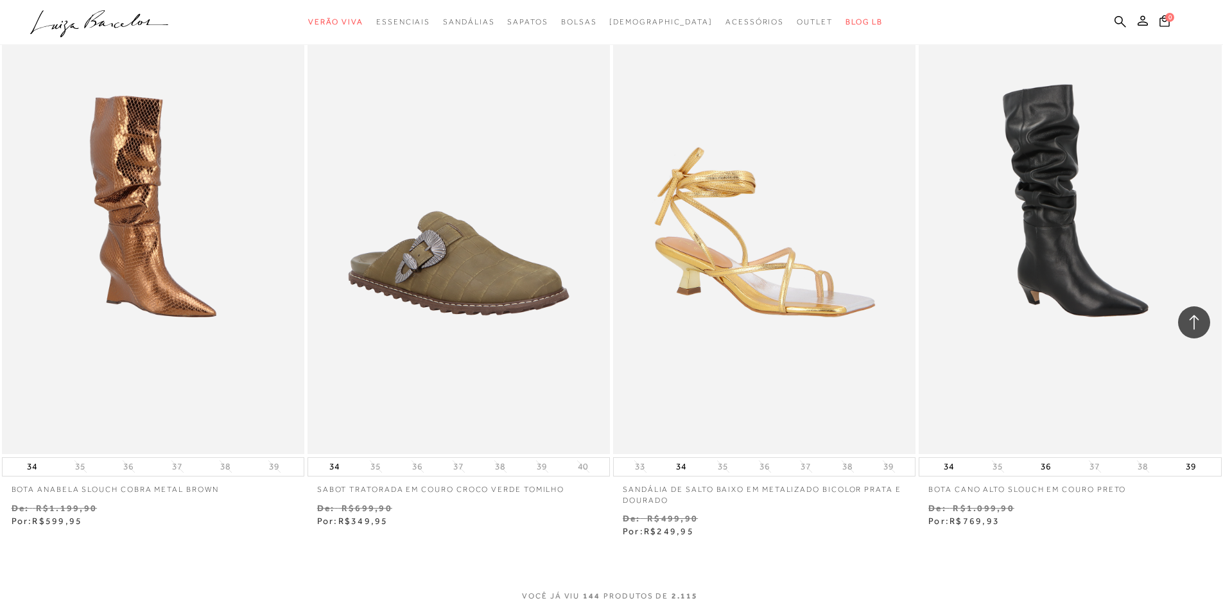
scroll to position [16373, 0]
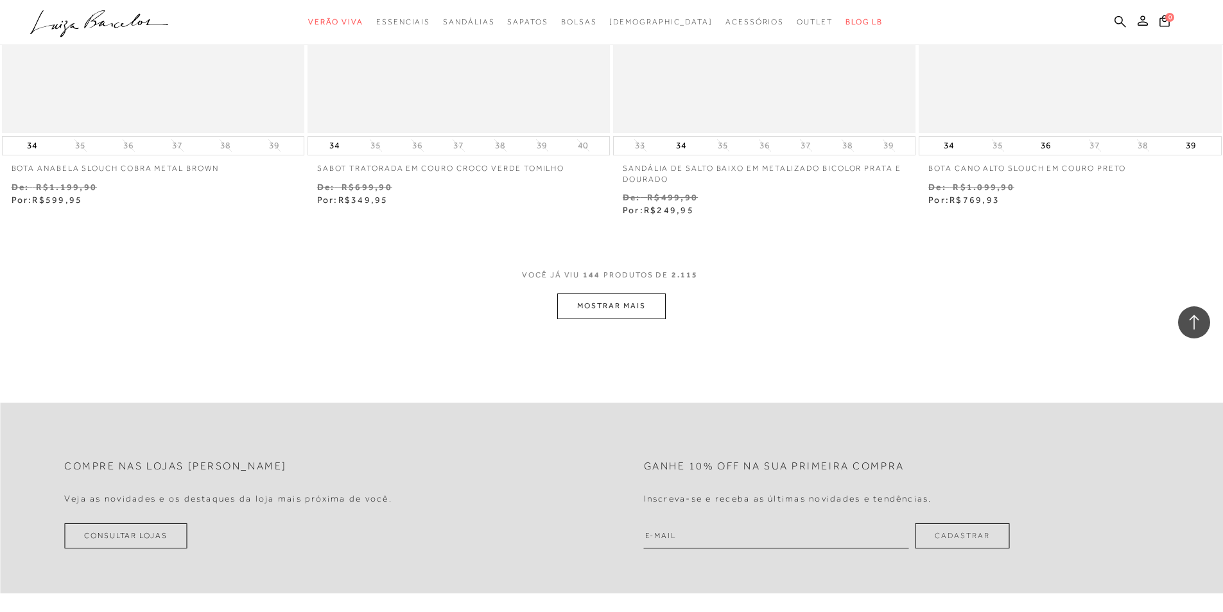
click at [603, 307] on button "MOSTRAR MAIS" at bounding box center [611, 305] width 108 height 25
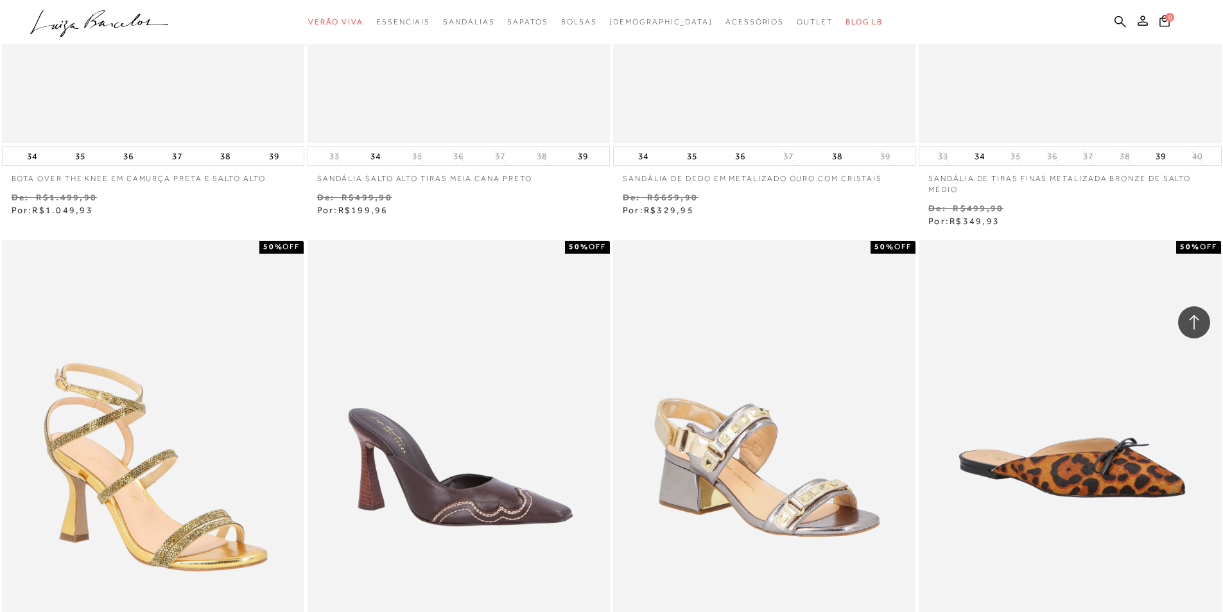
scroll to position [17977, 0]
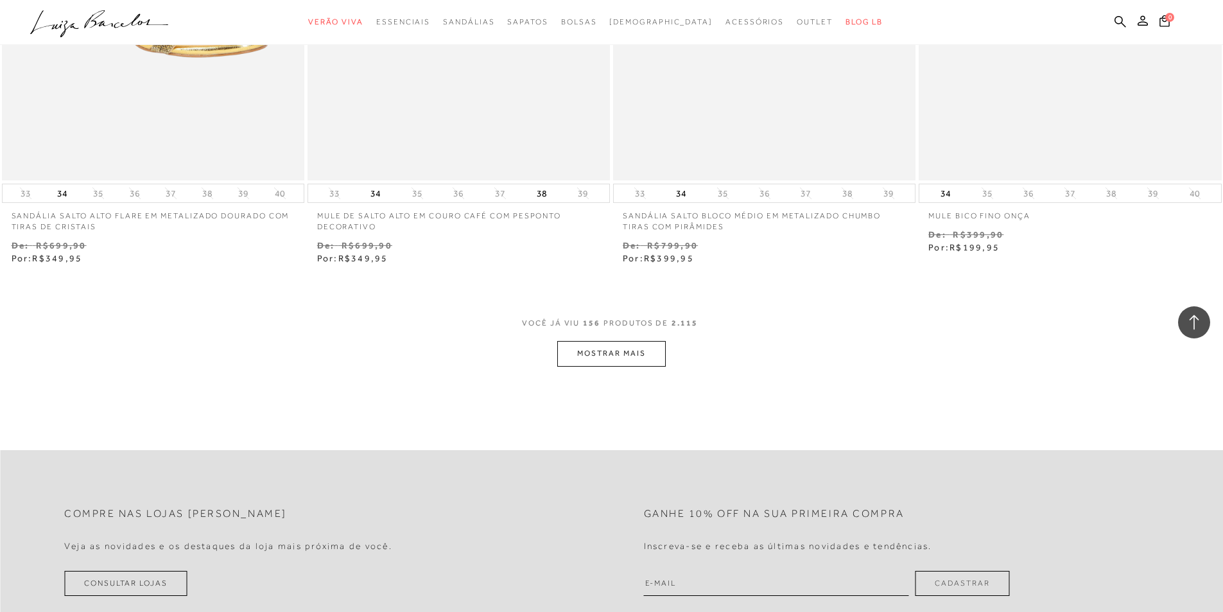
click at [621, 357] on button "MOSTRAR MAIS" at bounding box center [611, 353] width 108 height 25
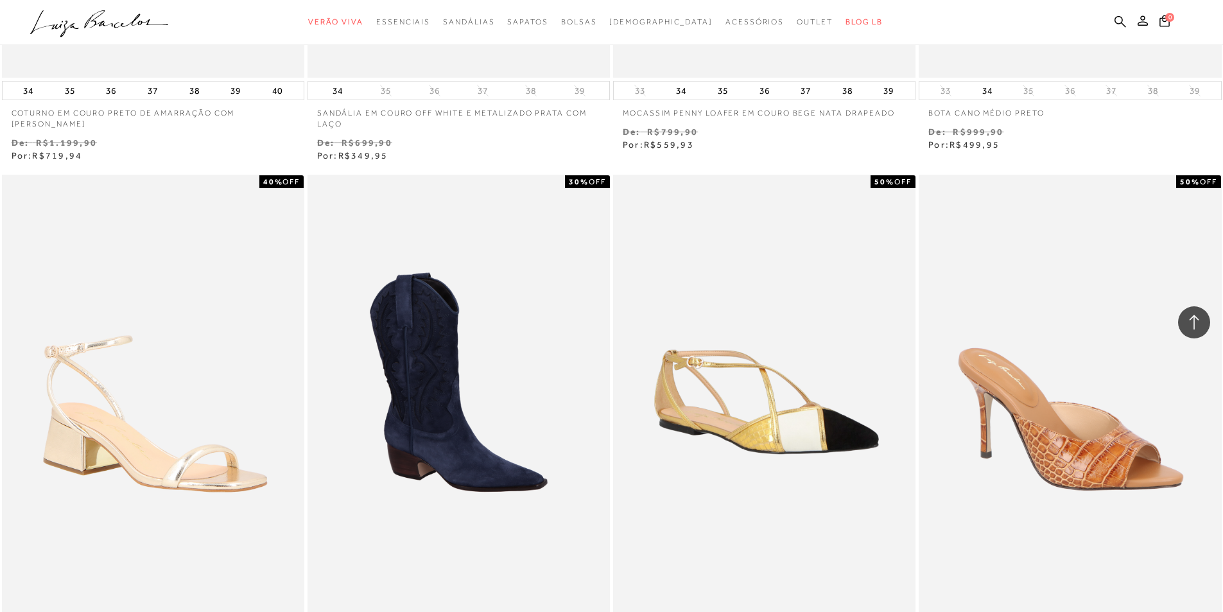
scroll to position [19566, 0]
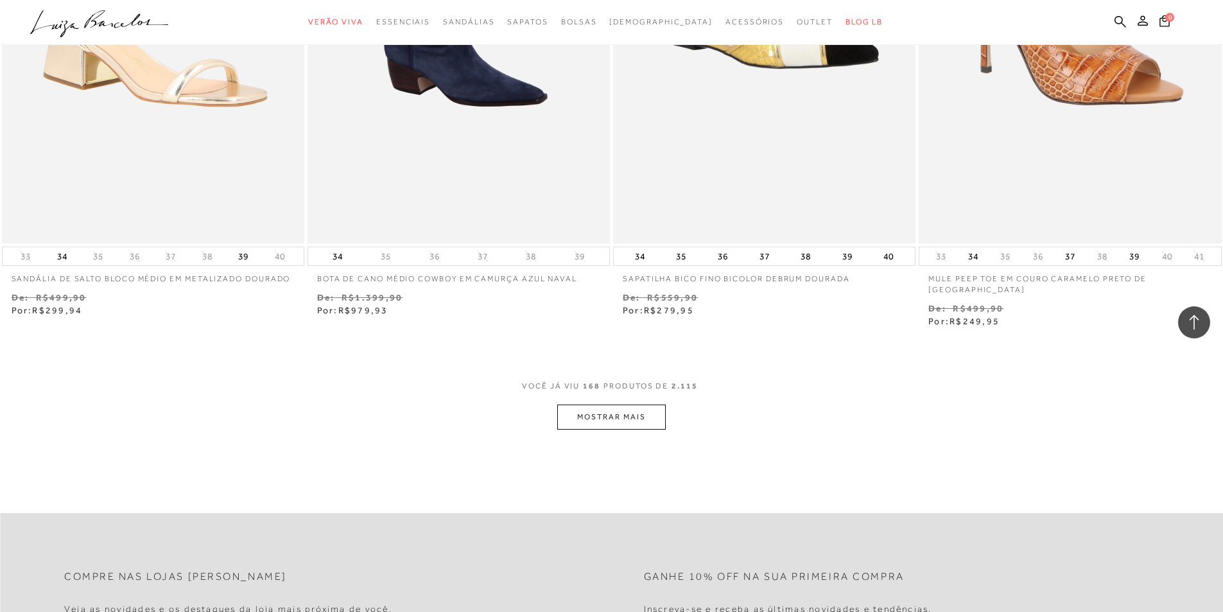
click at [622, 406] on button "MOSTRAR MAIS" at bounding box center [611, 416] width 108 height 25
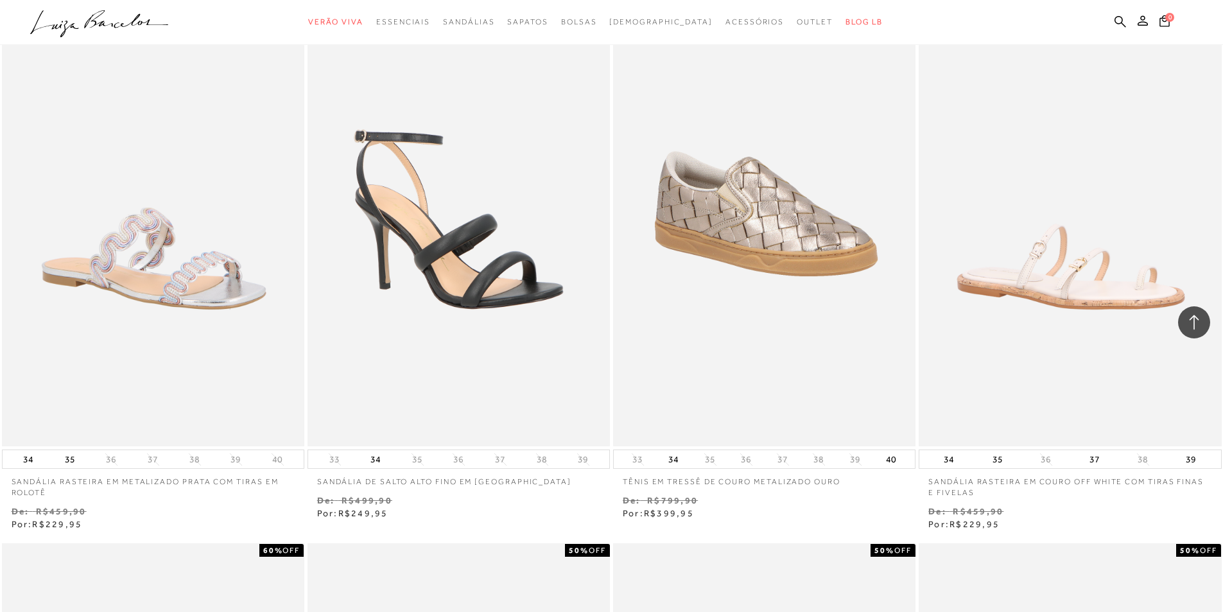
scroll to position [20657, 0]
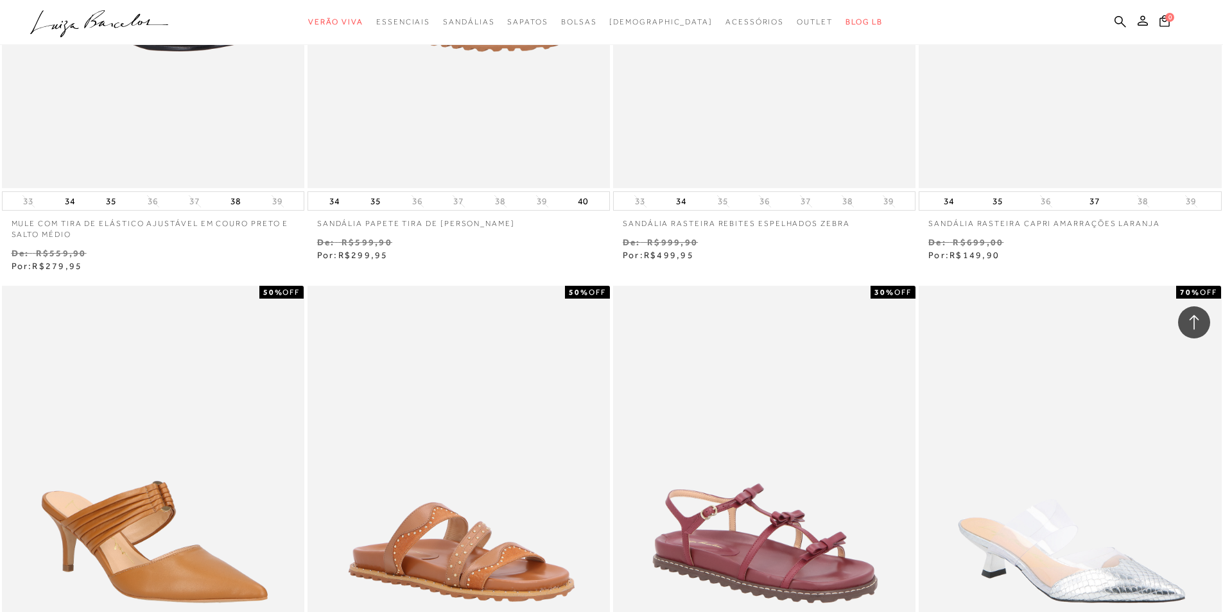
scroll to position [22888, 0]
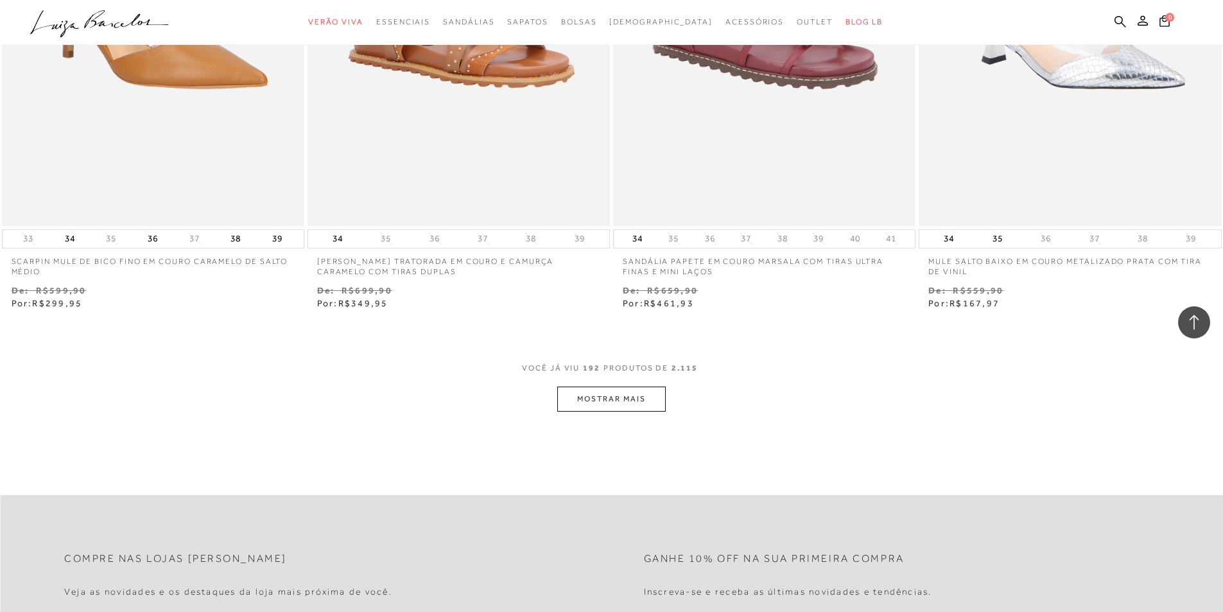
click at [615, 386] on button "MOSTRAR MAIS" at bounding box center [611, 398] width 108 height 25
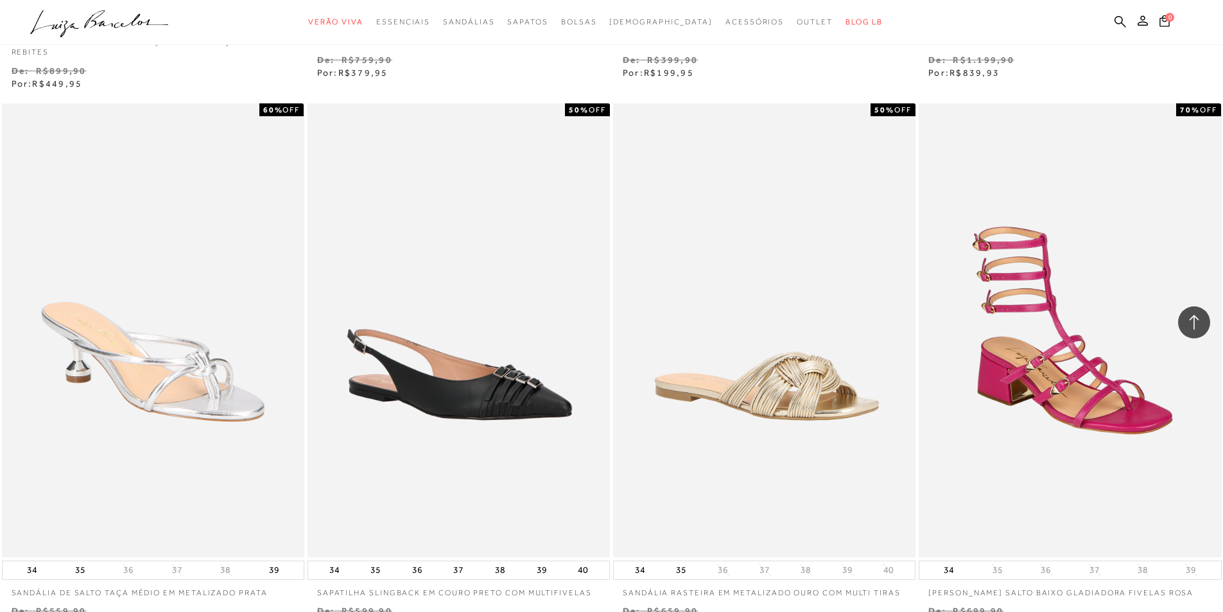
scroll to position [24621, 0]
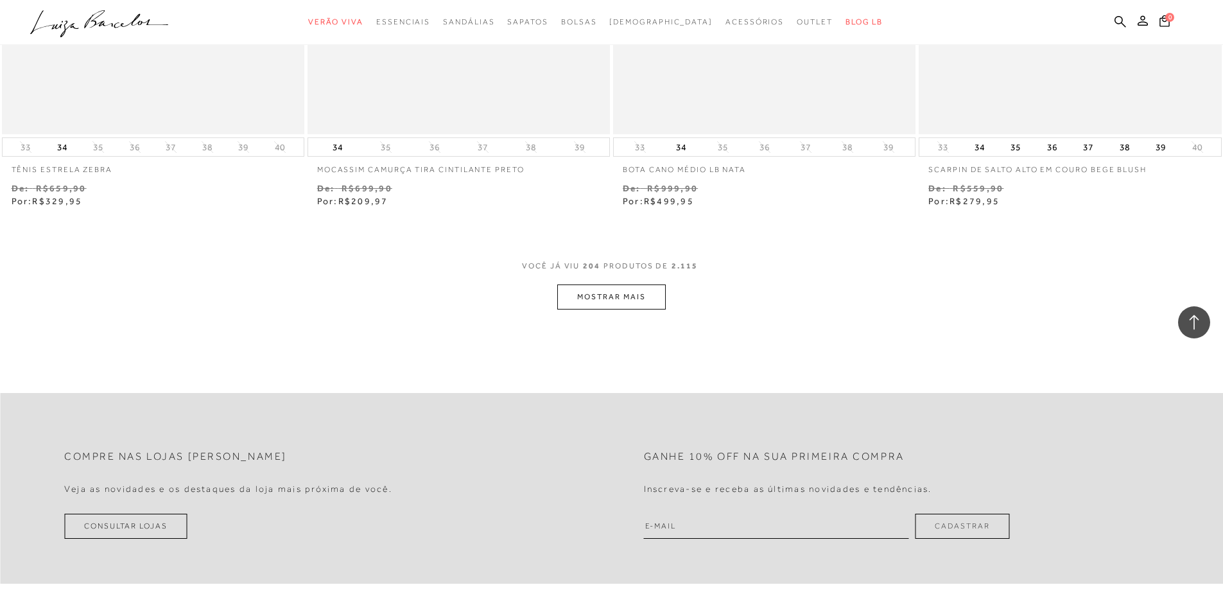
click at [587, 286] on button "MOSTRAR MAIS" at bounding box center [611, 296] width 108 height 25
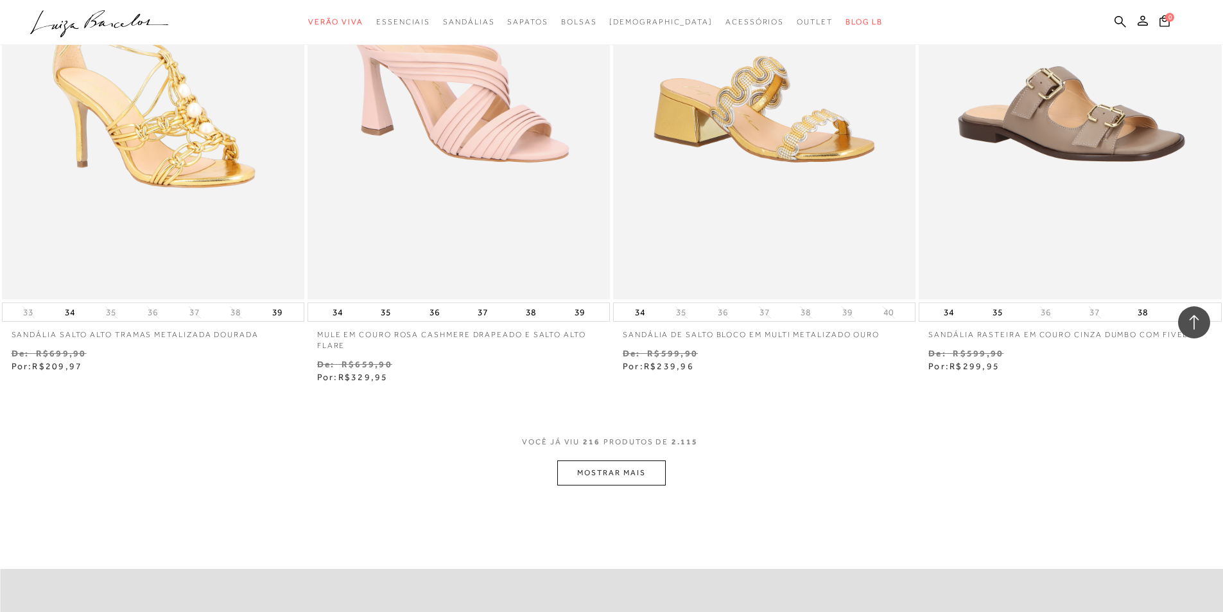
scroll to position [26161, 0]
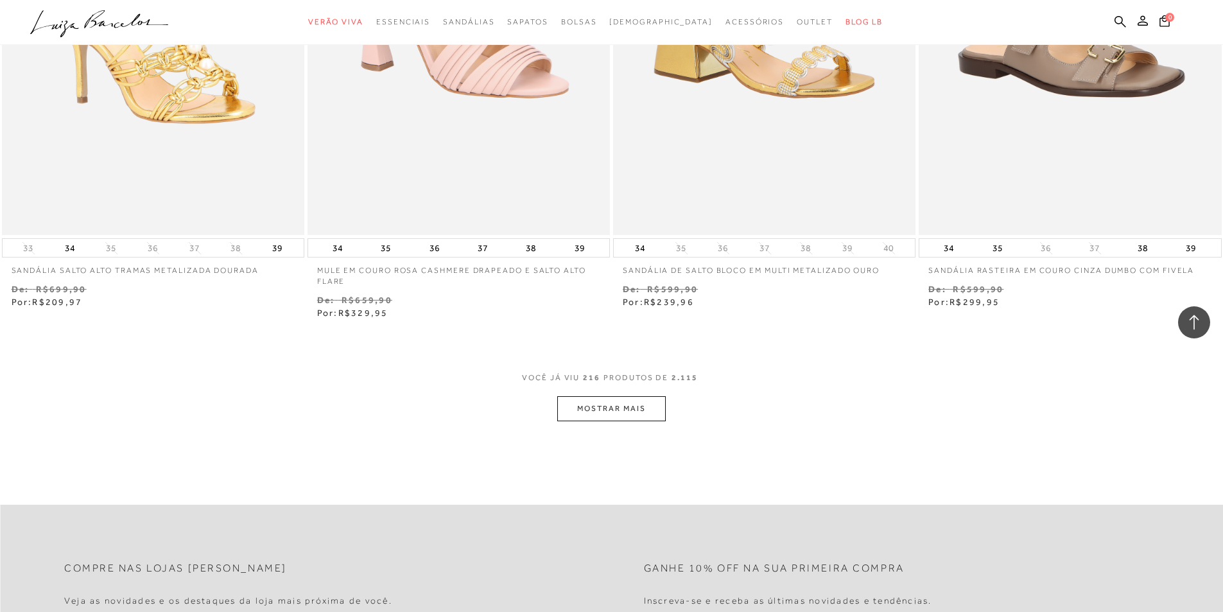
click at [612, 401] on button "MOSTRAR MAIS" at bounding box center [611, 408] width 108 height 25
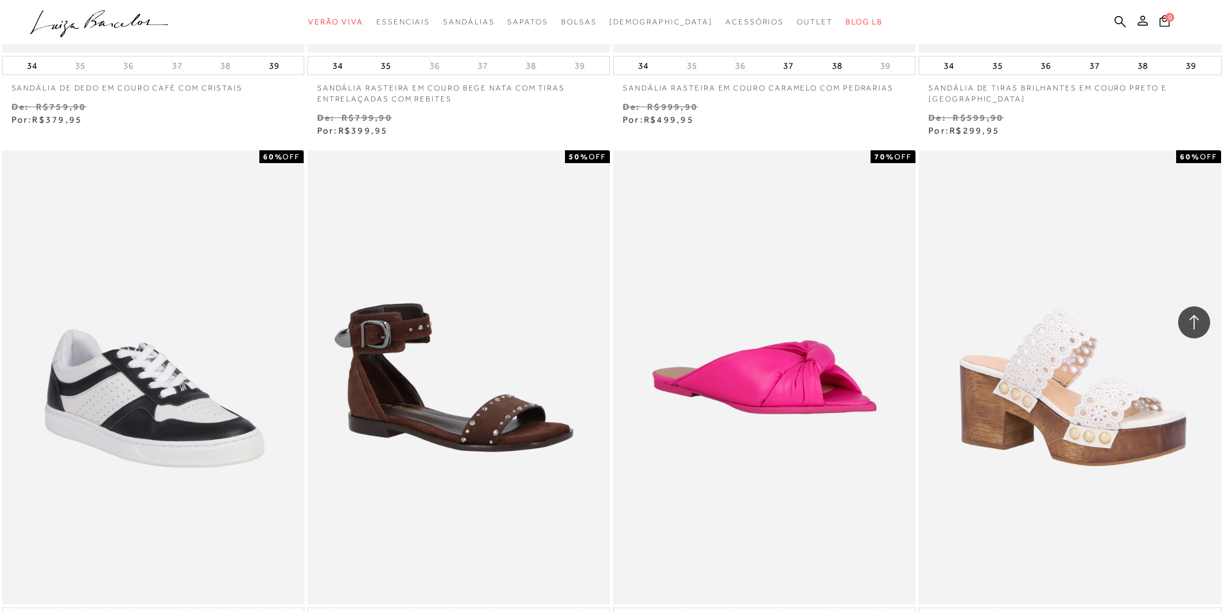
scroll to position [27765, 0]
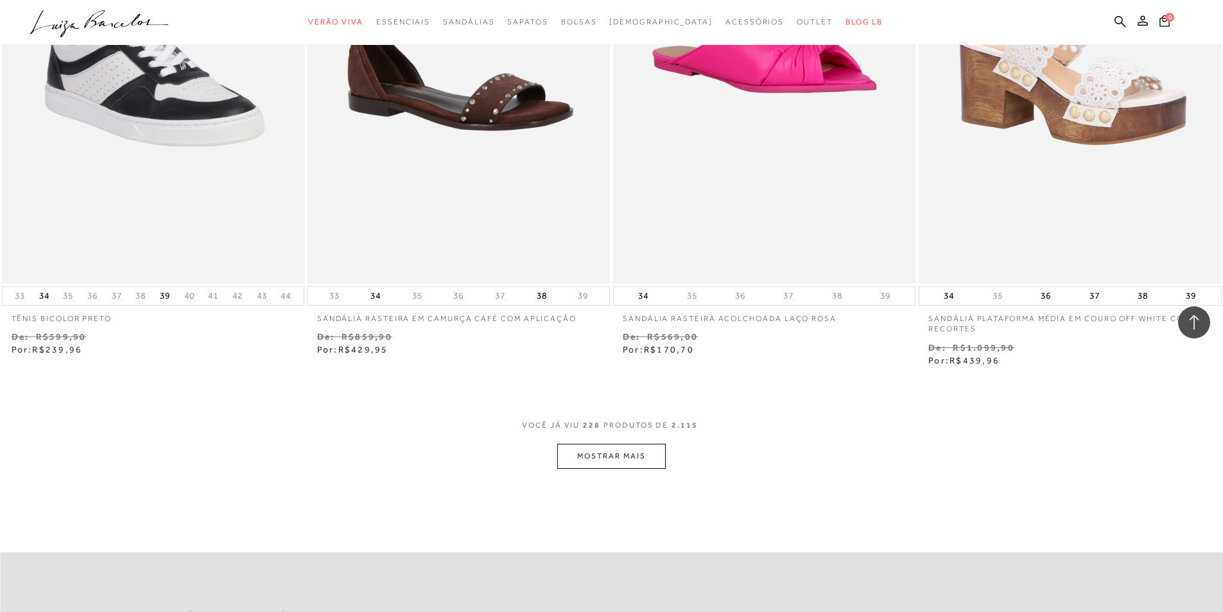
click at [609, 443] on button "MOSTRAR MAIS" at bounding box center [611, 455] width 108 height 25
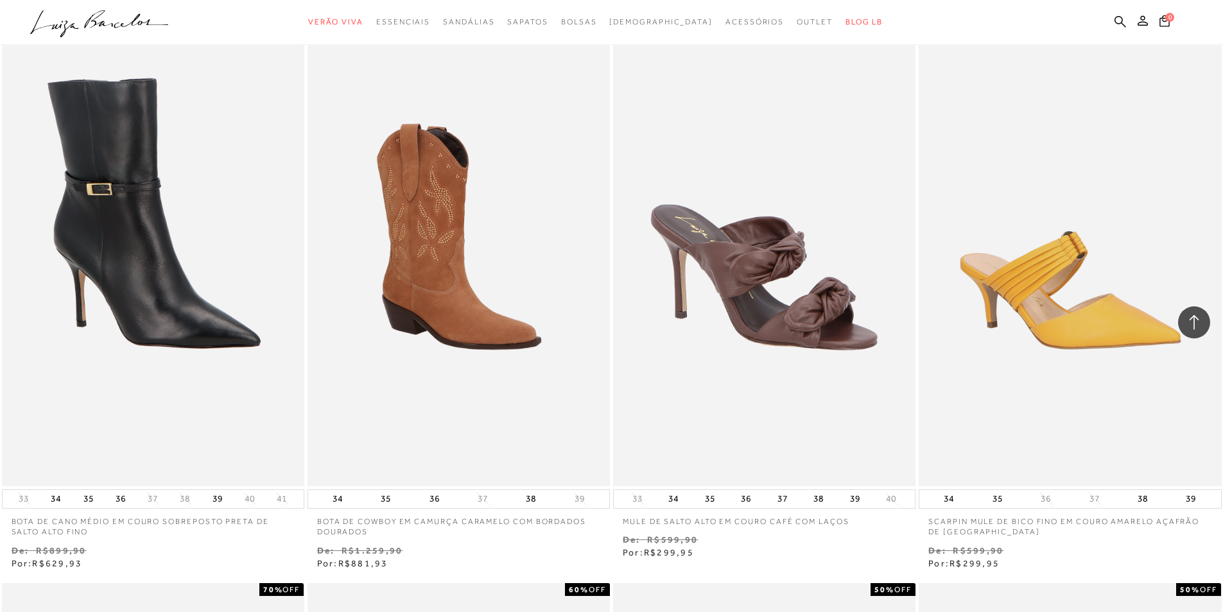
scroll to position [29434, 0]
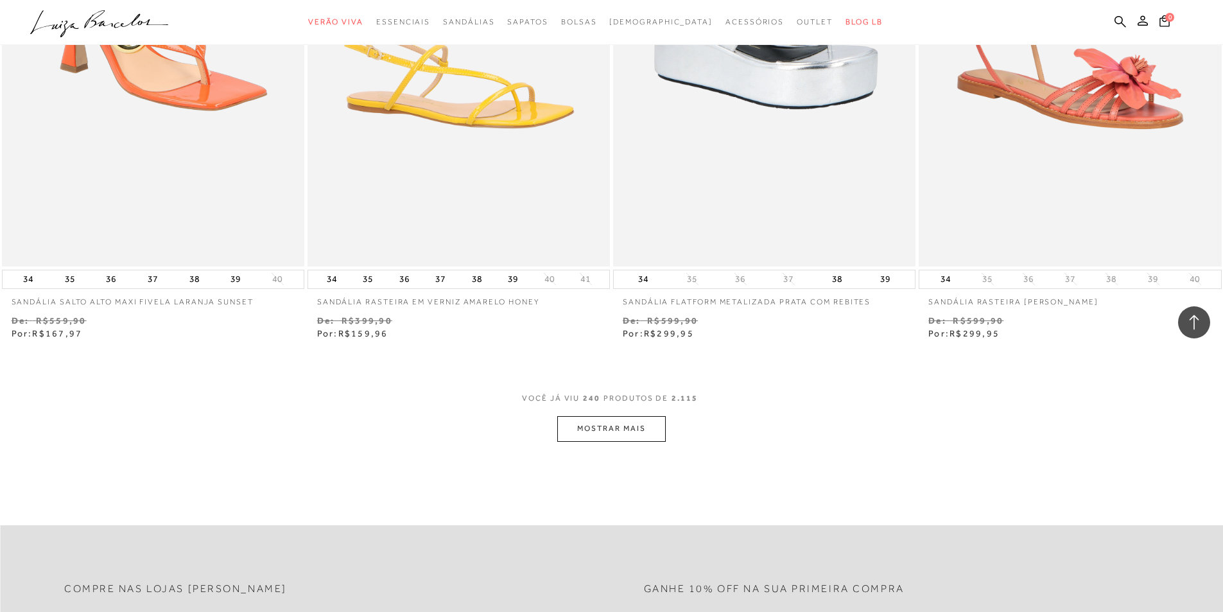
click at [628, 424] on button "MOSTRAR MAIS" at bounding box center [611, 428] width 108 height 25
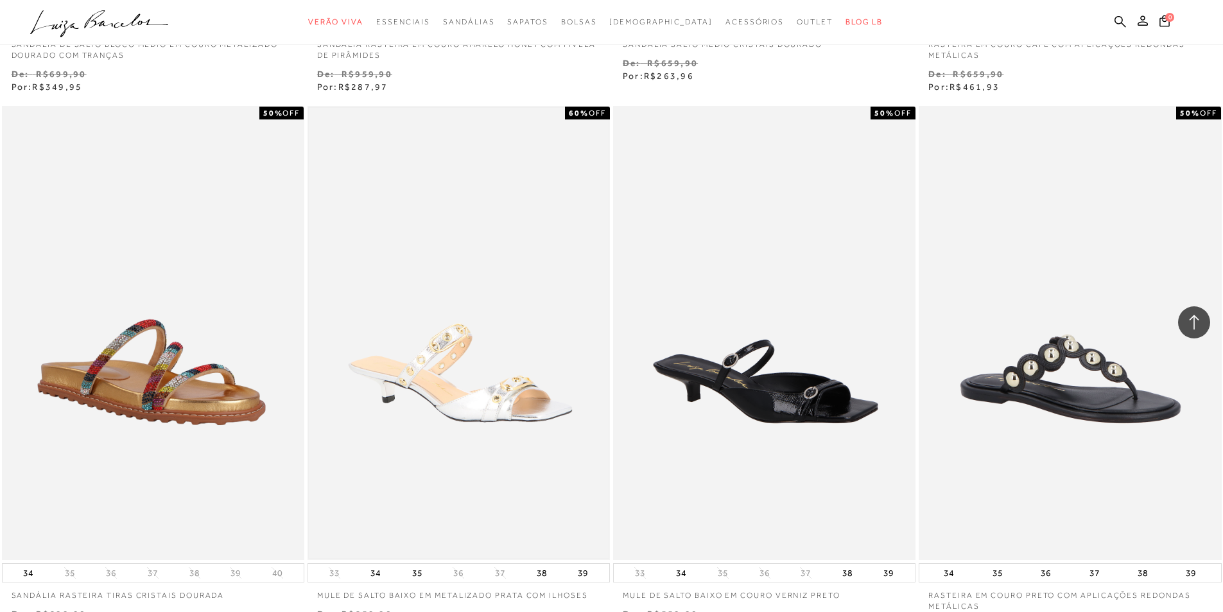
scroll to position [31102, 0]
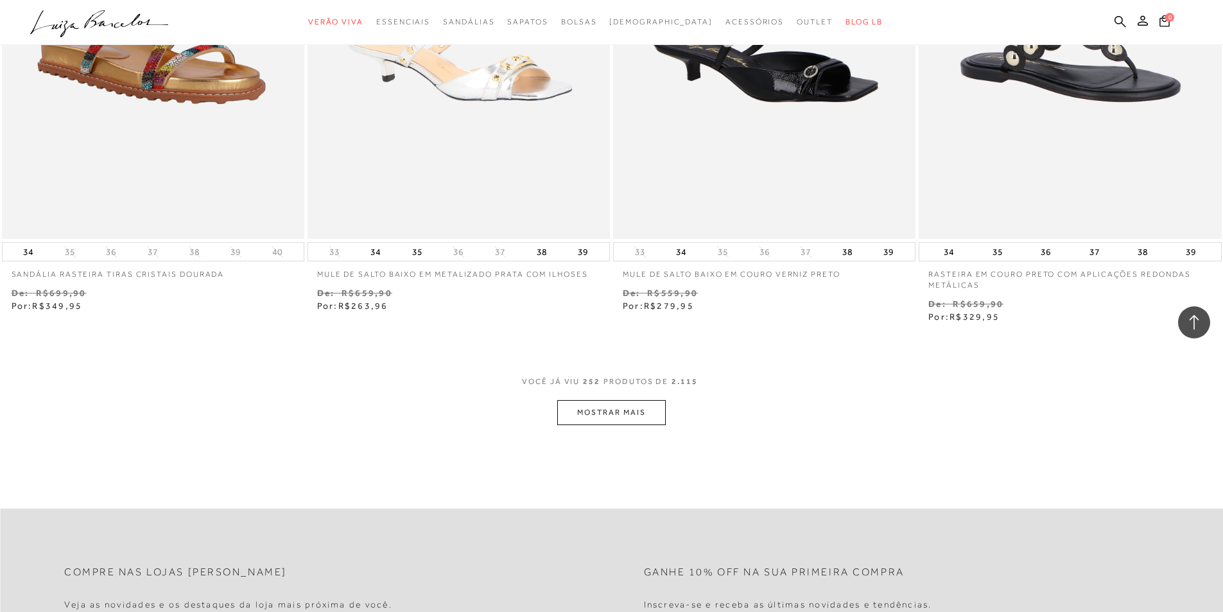
click at [637, 404] on button "MOSTRAR MAIS" at bounding box center [611, 412] width 108 height 25
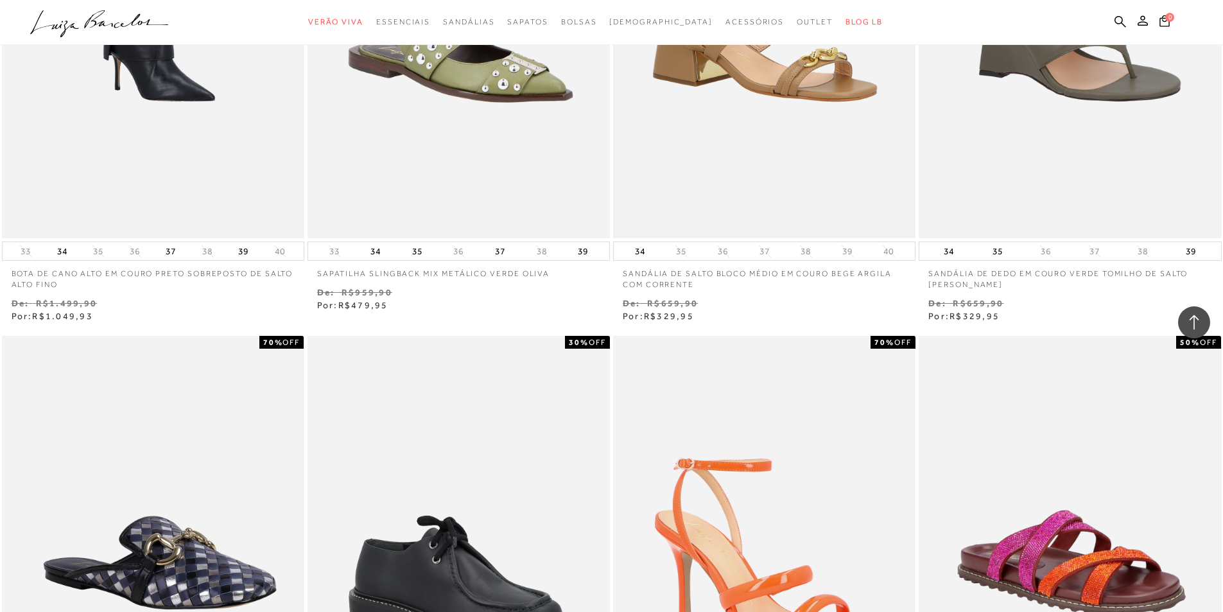
scroll to position [32450, 0]
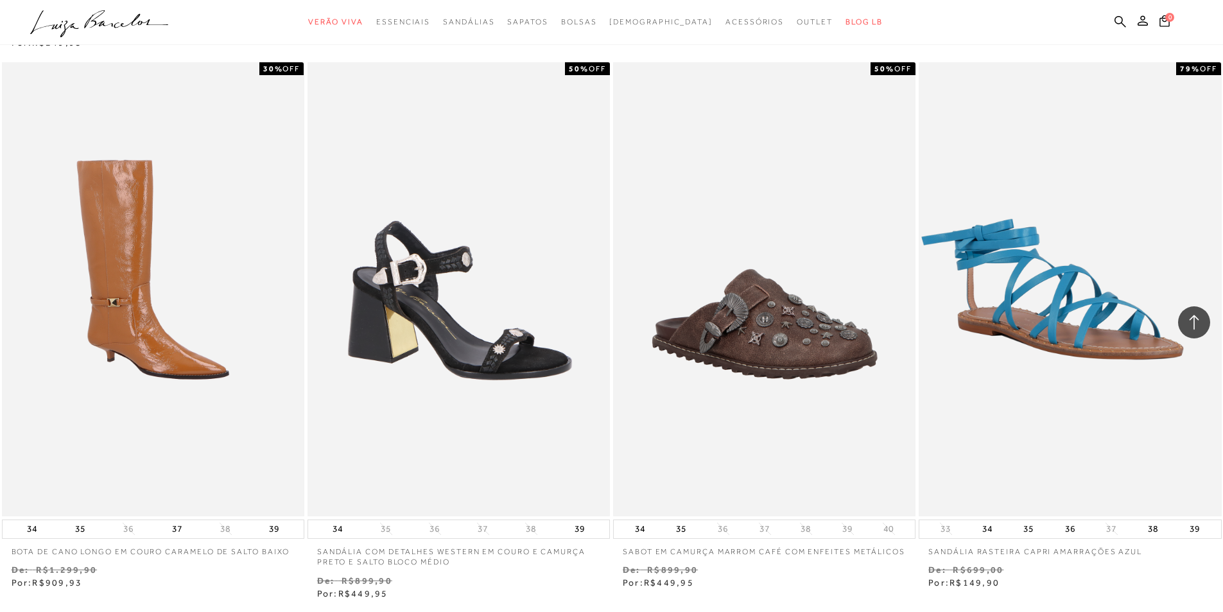
scroll to position [34311, 0]
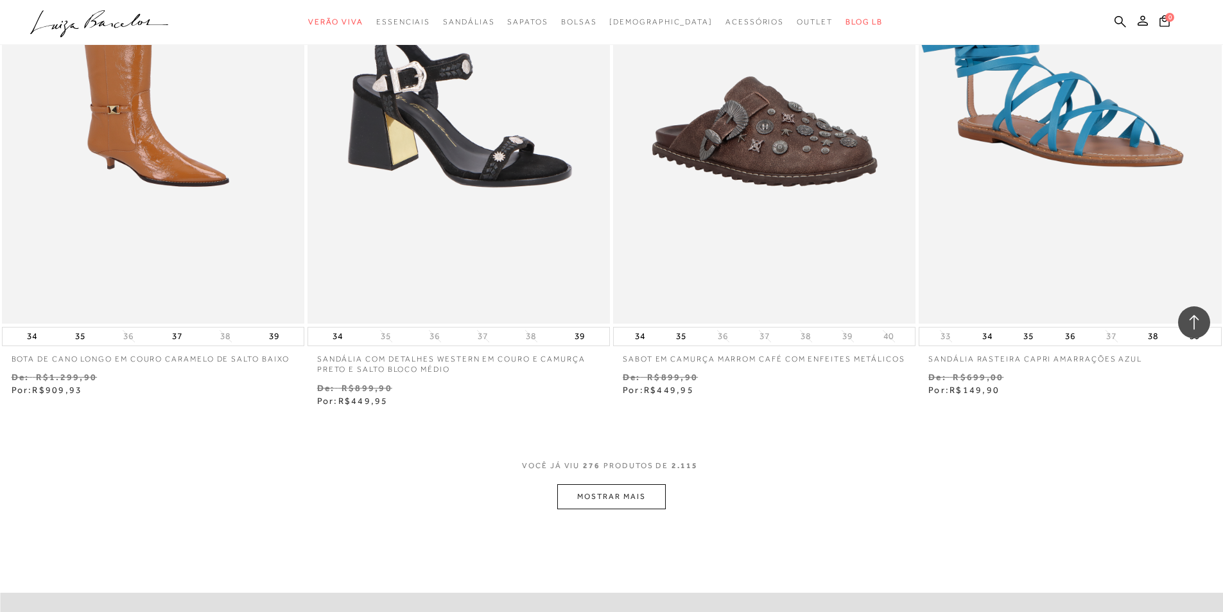
click at [619, 485] on button "MOSTRAR MAIS" at bounding box center [611, 496] width 108 height 25
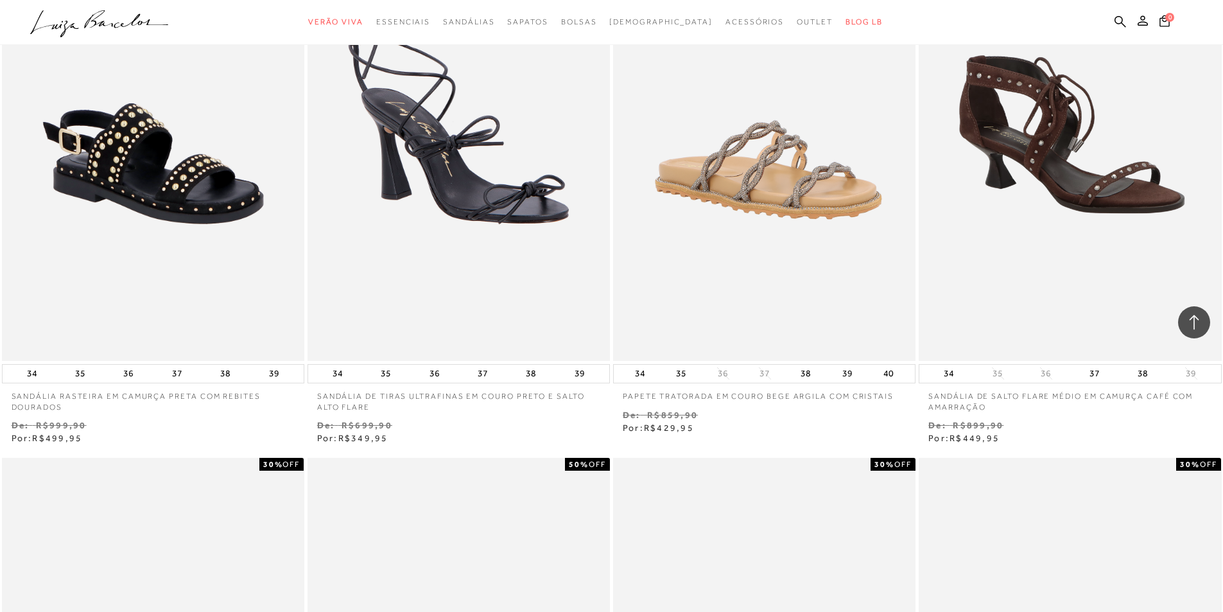
scroll to position [35530, 0]
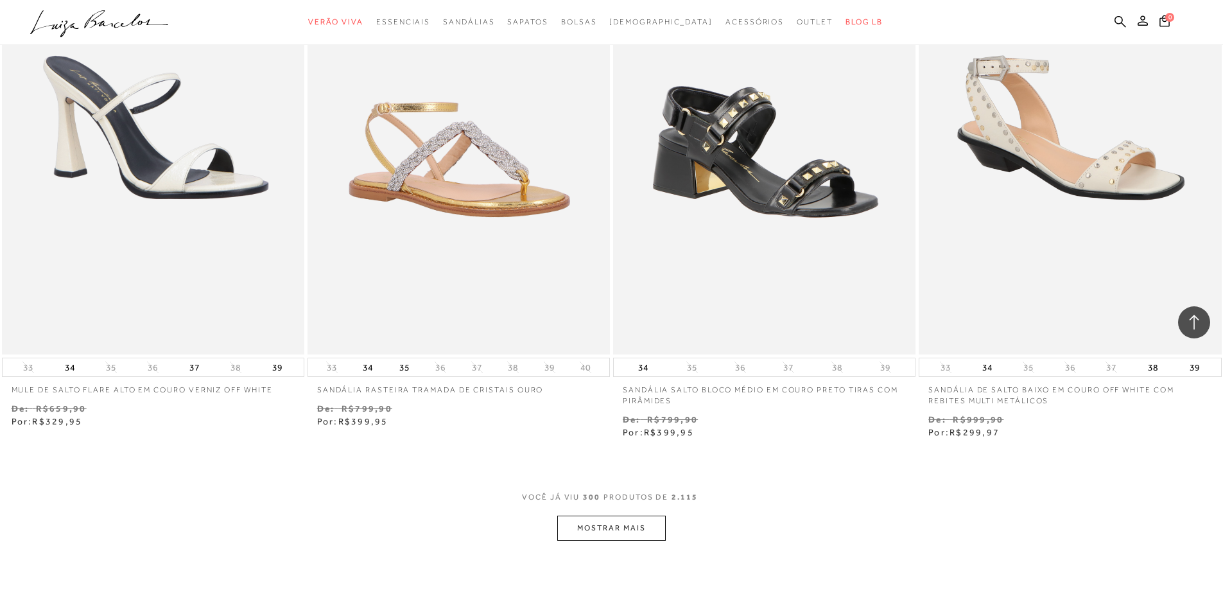
scroll to position [37776, 0]
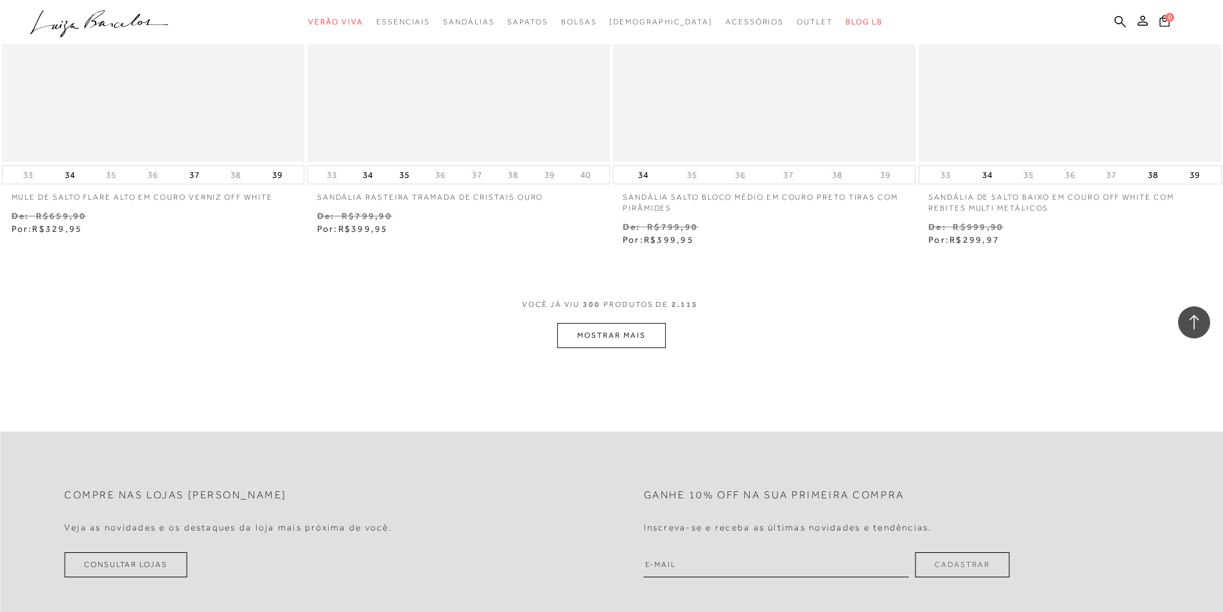
click at [617, 323] on button "MOSTRAR MAIS" at bounding box center [611, 335] width 108 height 25
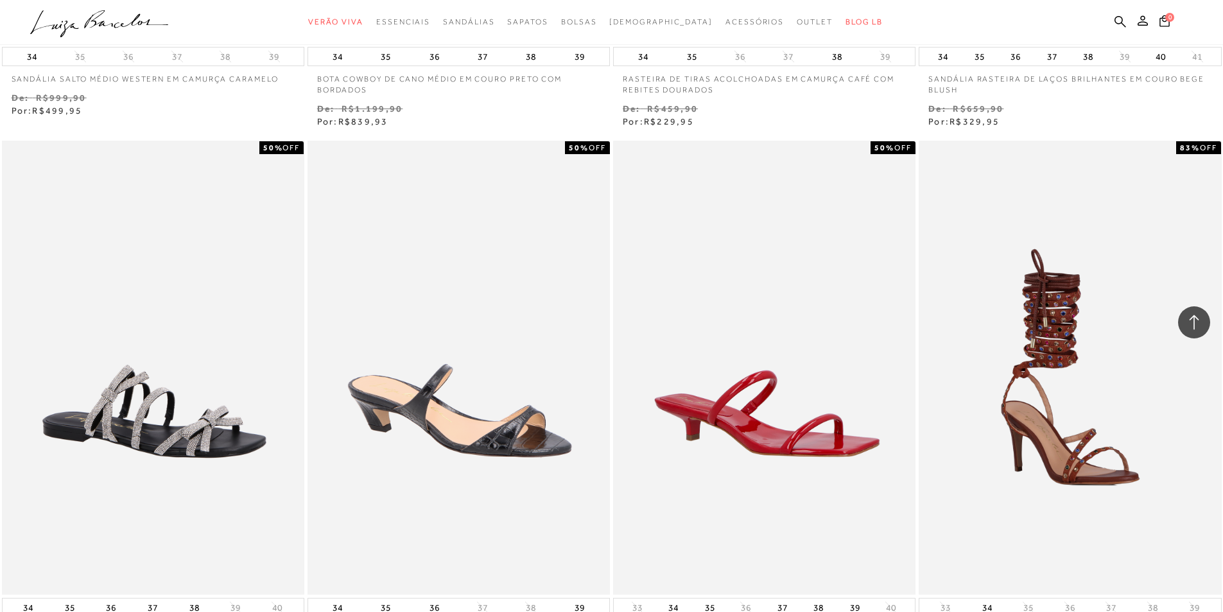
scroll to position [39445, 0]
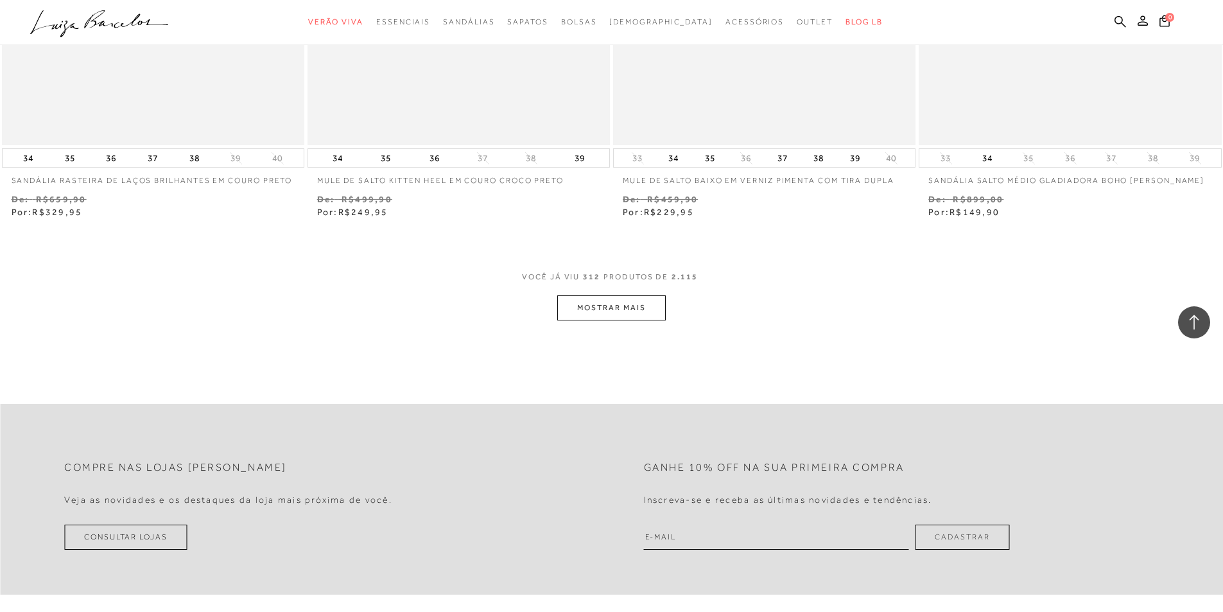
click at [614, 296] on button "MOSTRAR MAIS" at bounding box center [611, 307] width 108 height 25
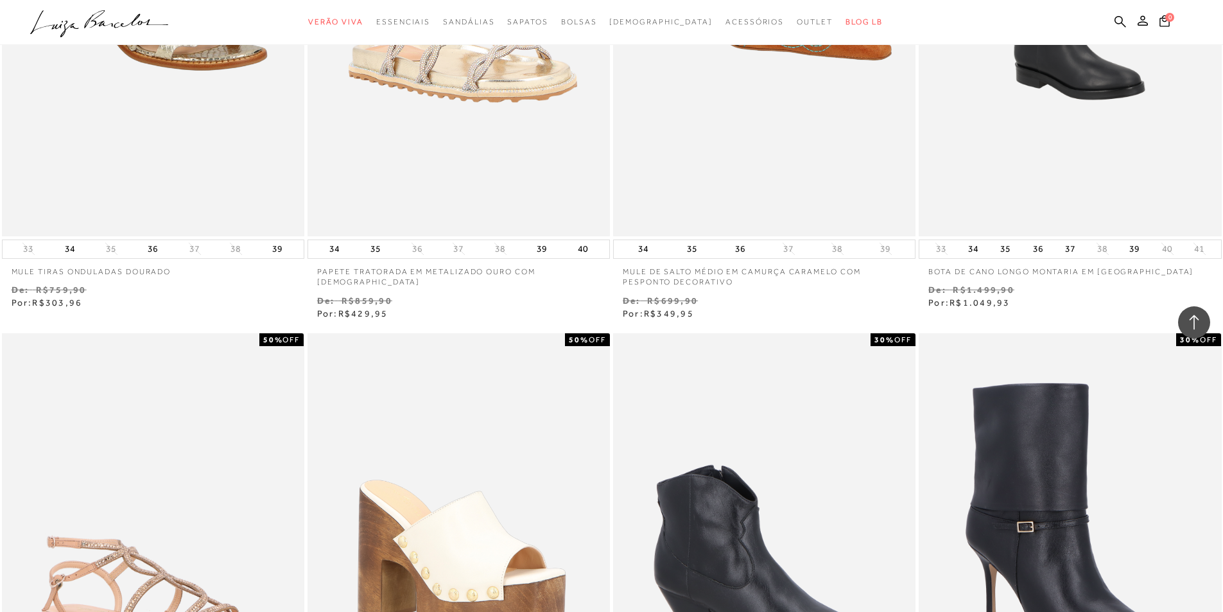
scroll to position [40087, 0]
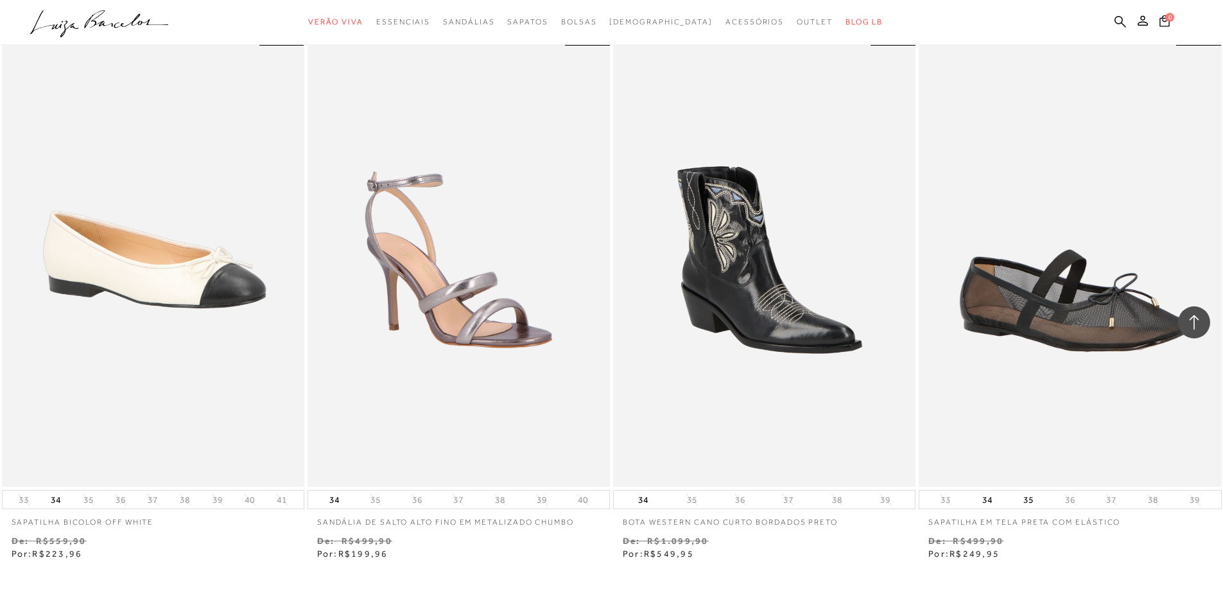
scroll to position [42461, 0]
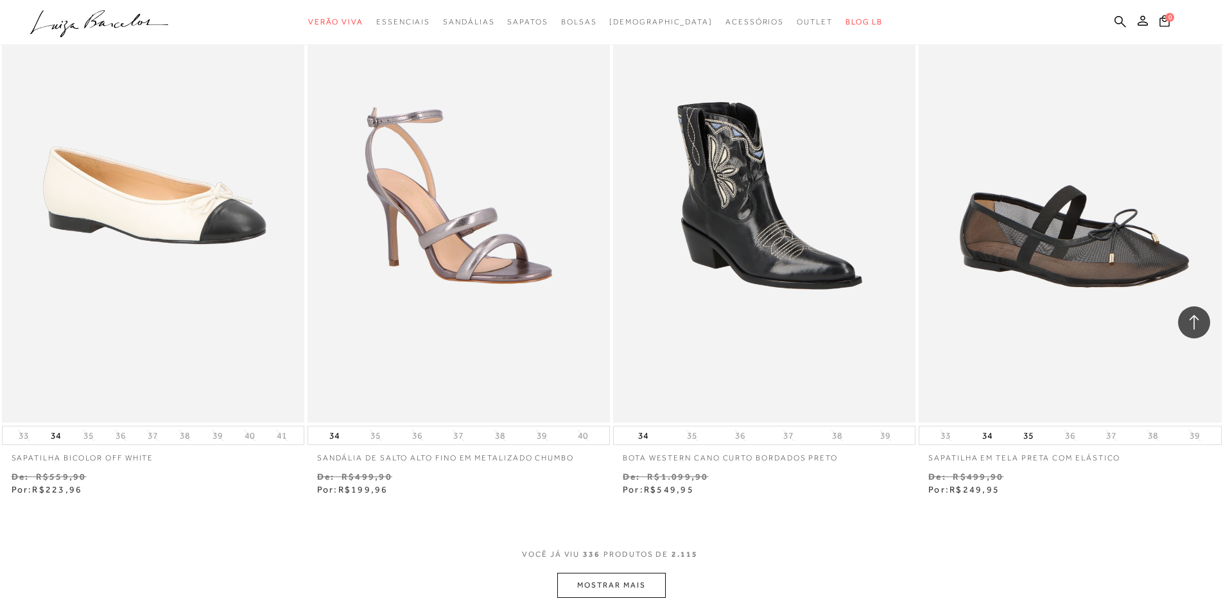
click at [606, 572] on button "MOSTRAR MAIS" at bounding box center [611, 584] width 108 height 25
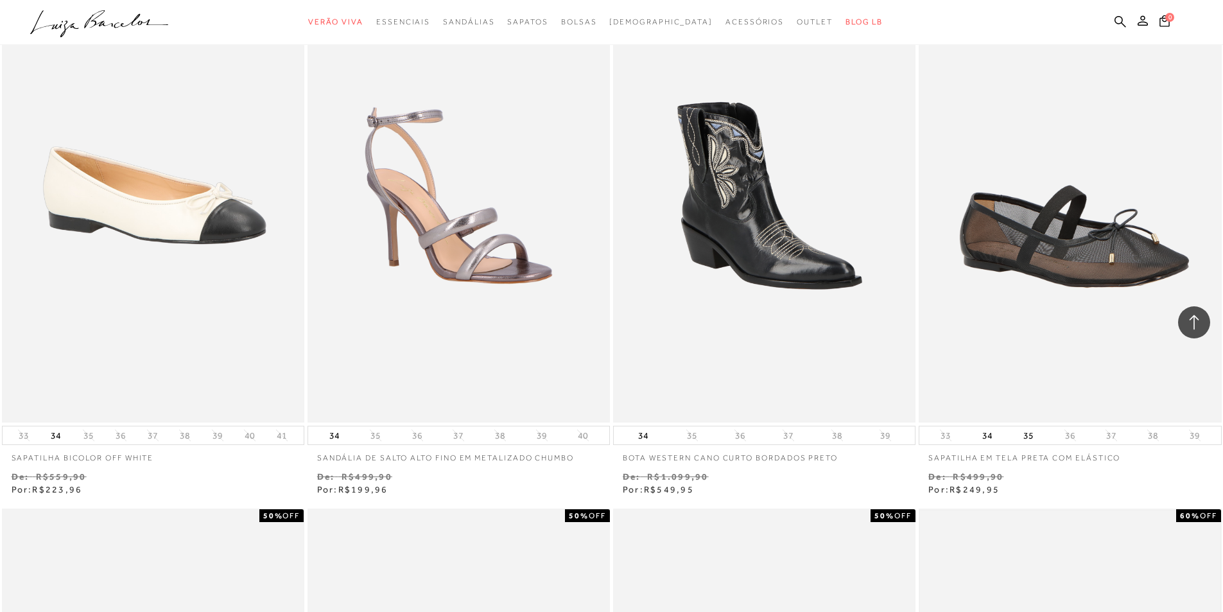
scroll to position [42654, 0]
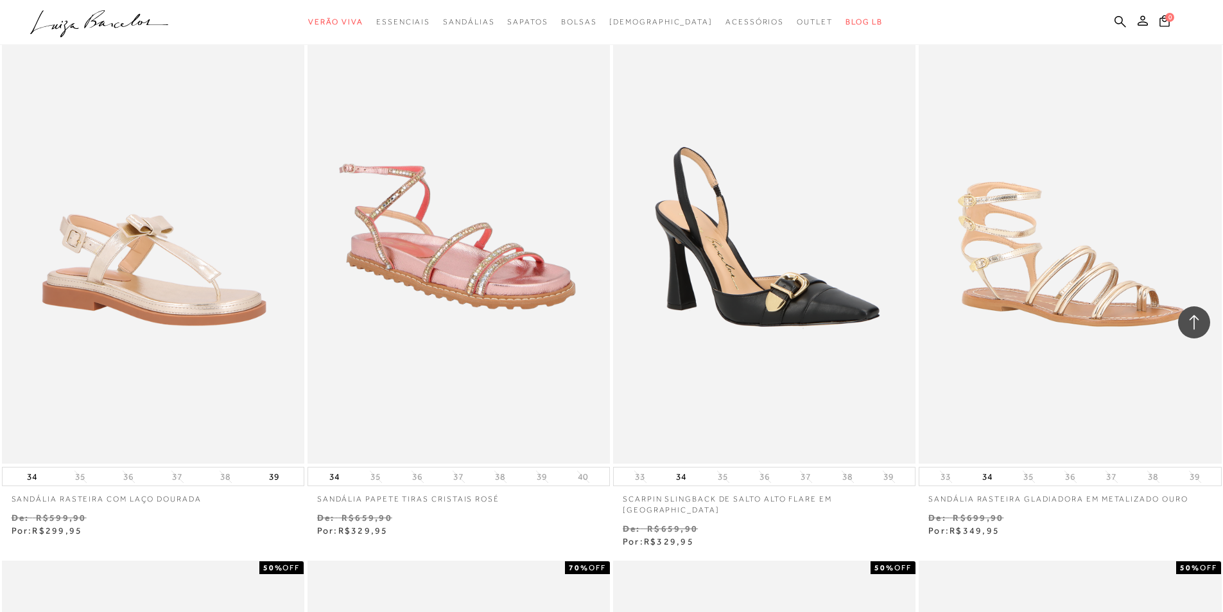
scroll to position [45774, 0]
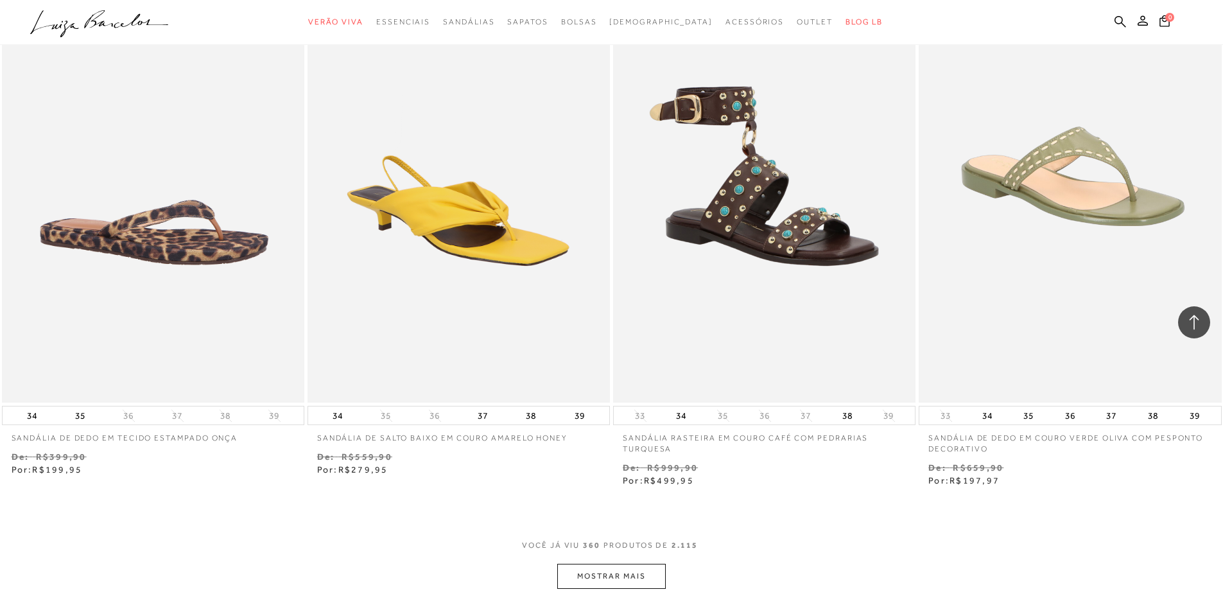
click at [605, 563] on button "MOSTRAR MAIS" at bounding box center [611, 575] width 108 height 25
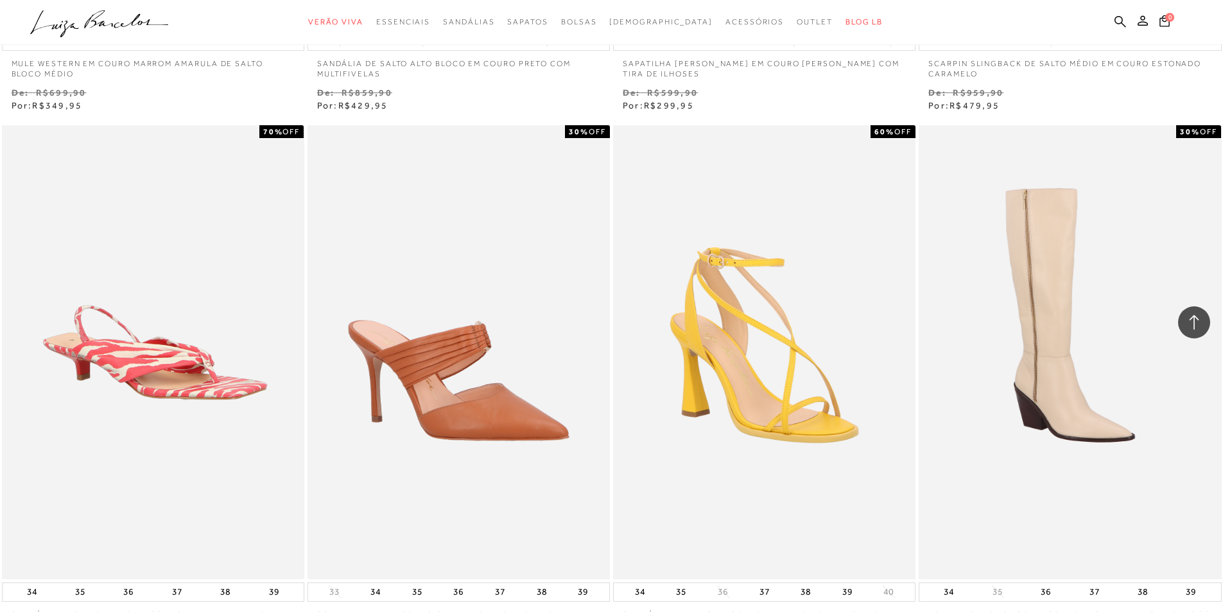
scroll to position [47635, 0]
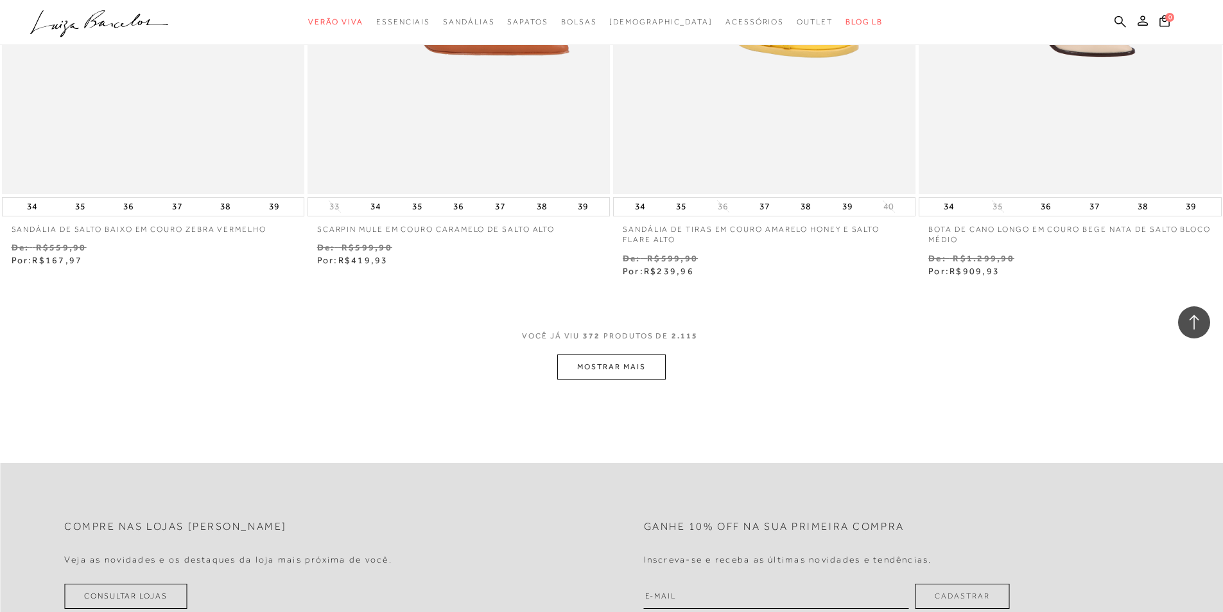
click at [599, 360] on button "MOSTRAR MAIS" at bounding box center [611, 366] width 108 height 25
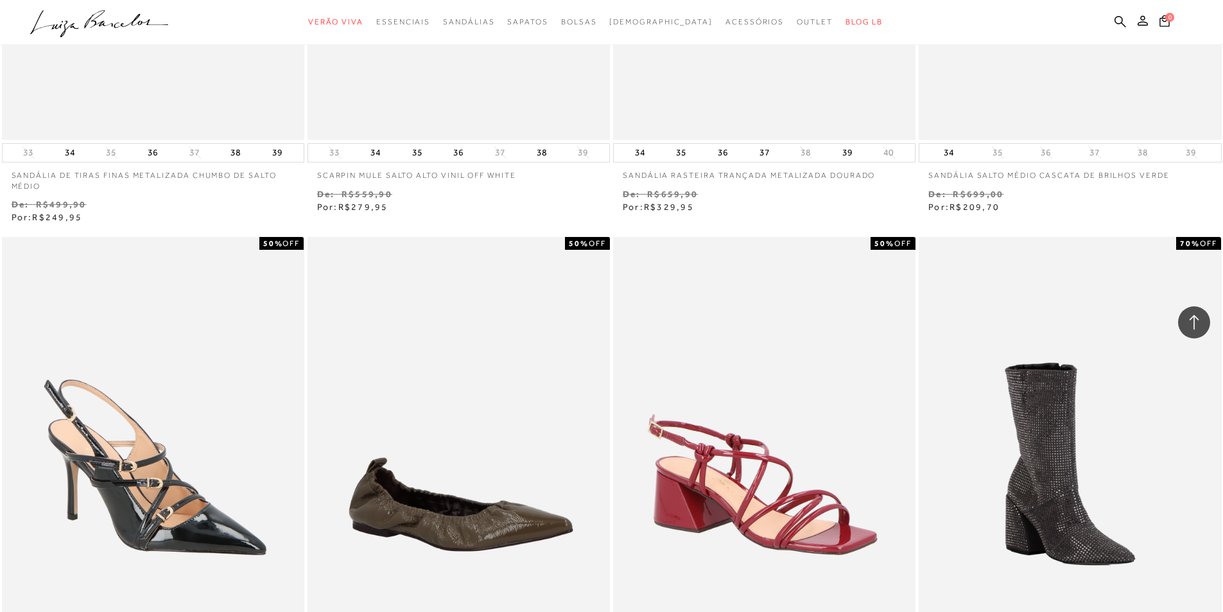
scroll to position [48983, 0]
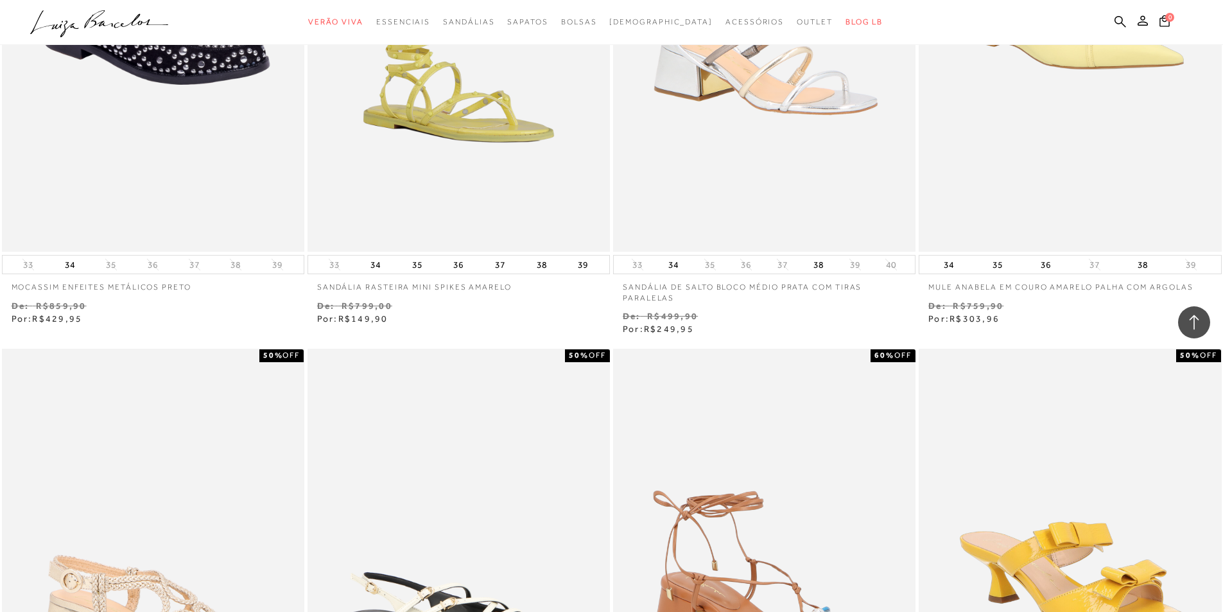
scroll to position [50587, 0]
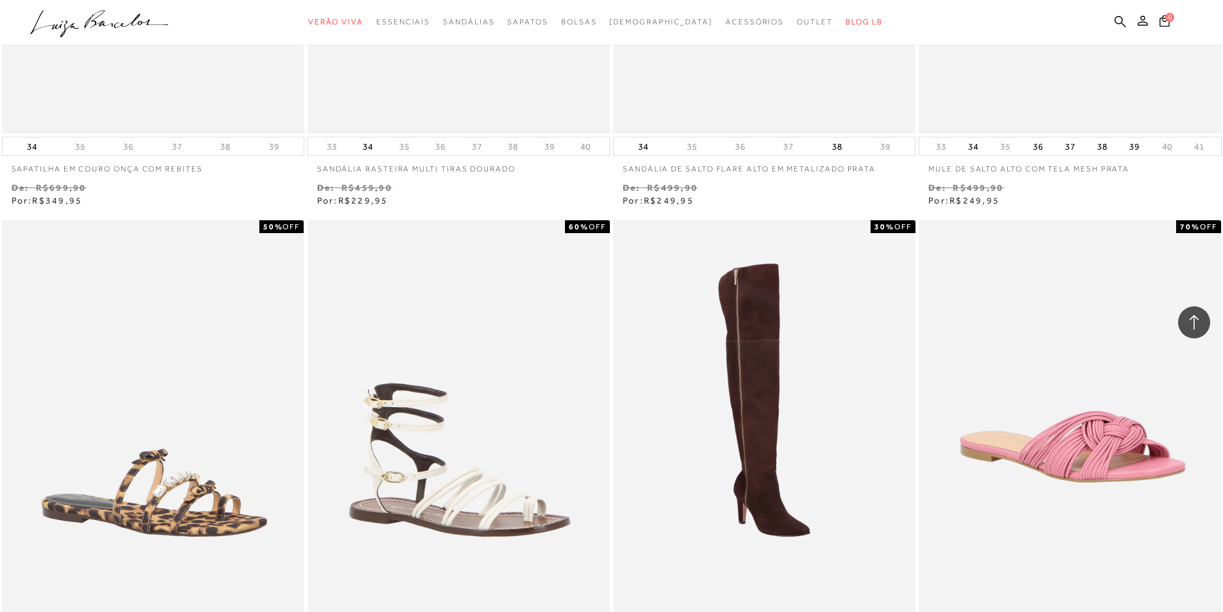
scroll to position [51806, 0]
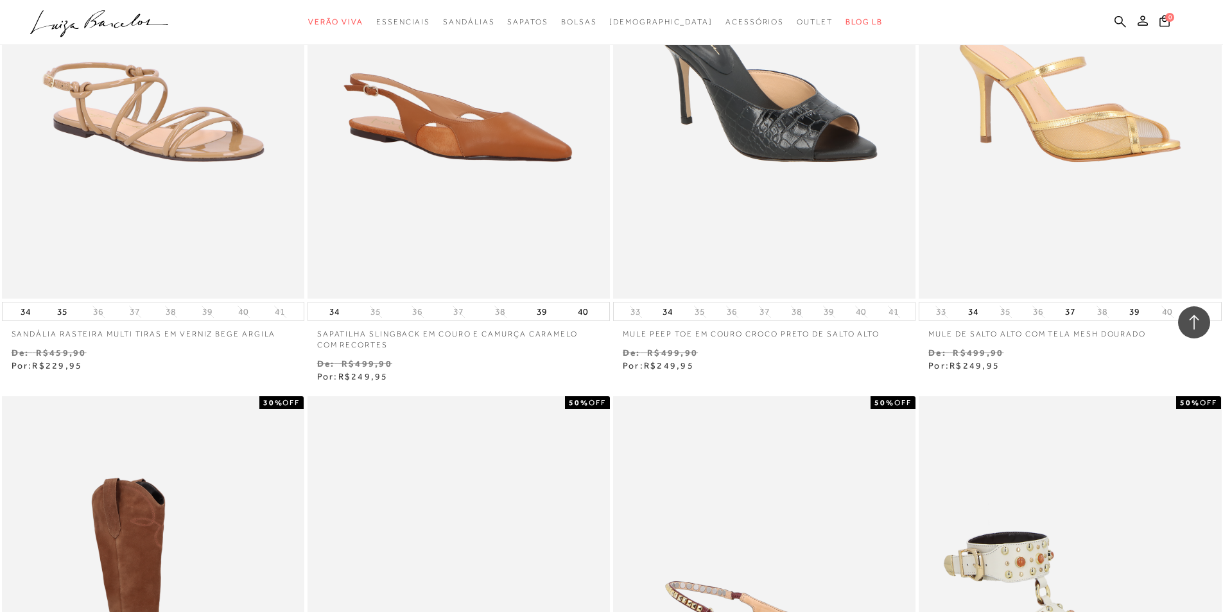
scroll to position [54165, 0]
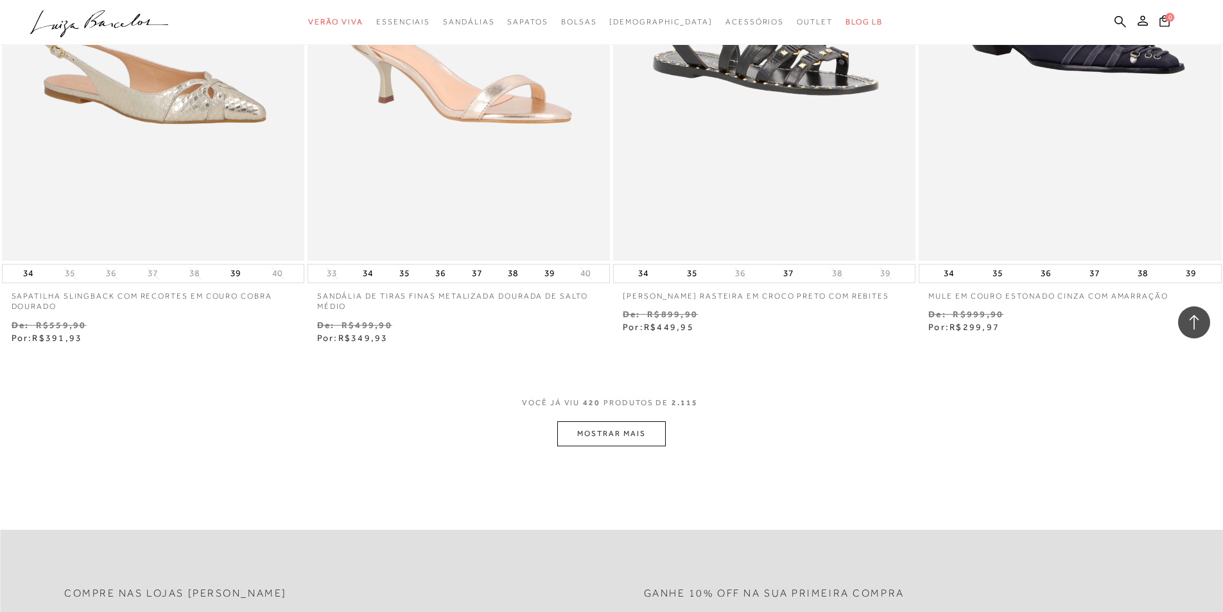
click at [617, 424] on button "MOSTRAR MAIS" at bounding box center [611, 433] width 108 height 25
